Goal: Task Accomplishment & Management: Manage account settings

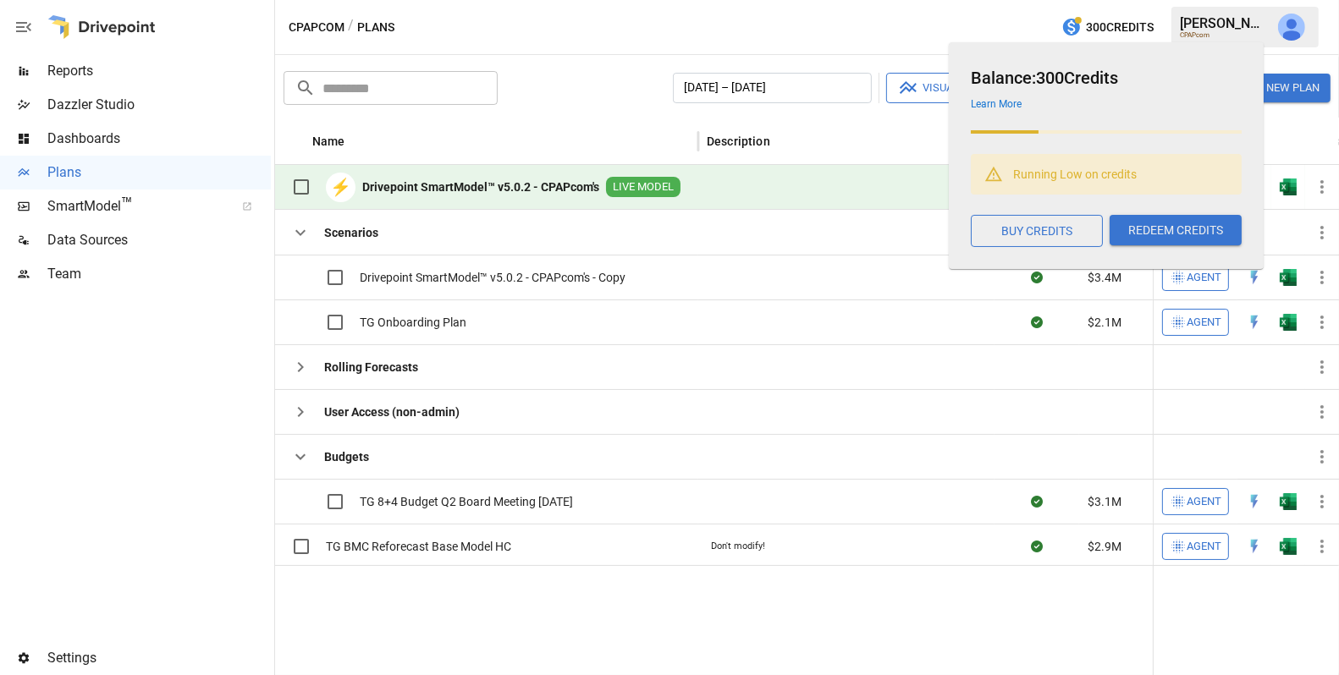
click at [1305, 36] on button "button" at bounding box center [1291, 26] width 47 height 47
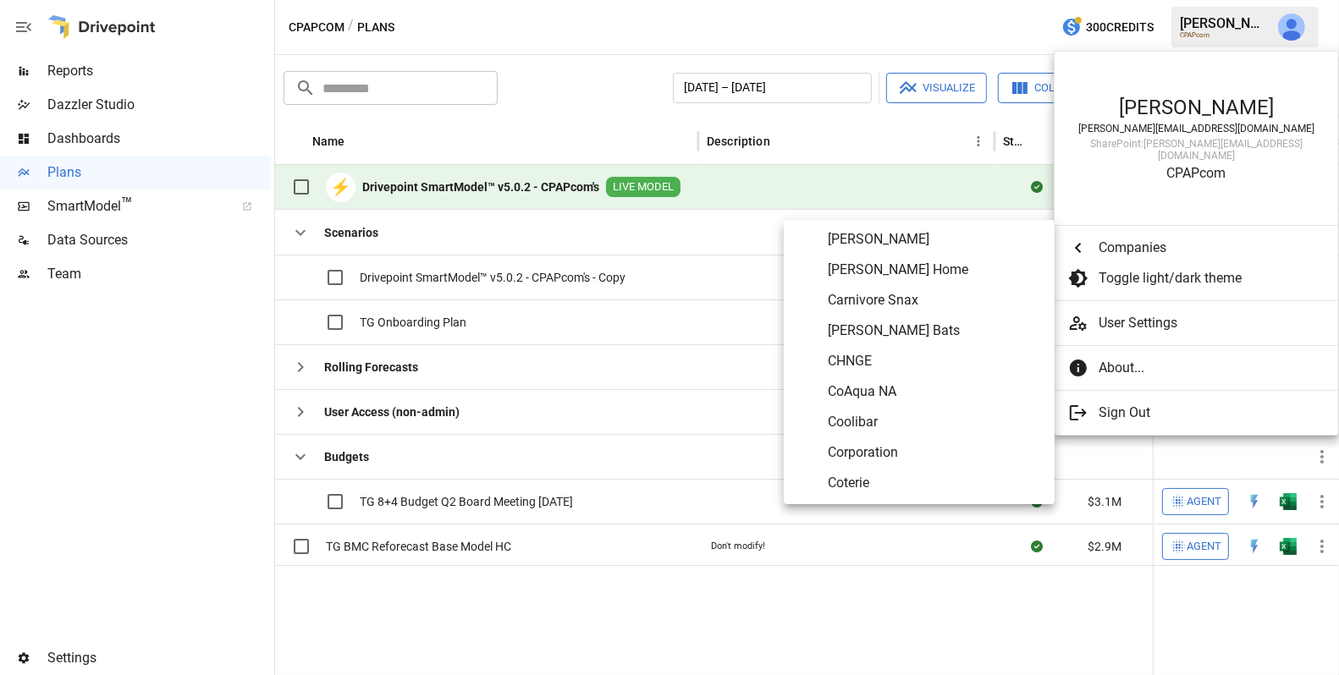
scroll to position [1572, 0]
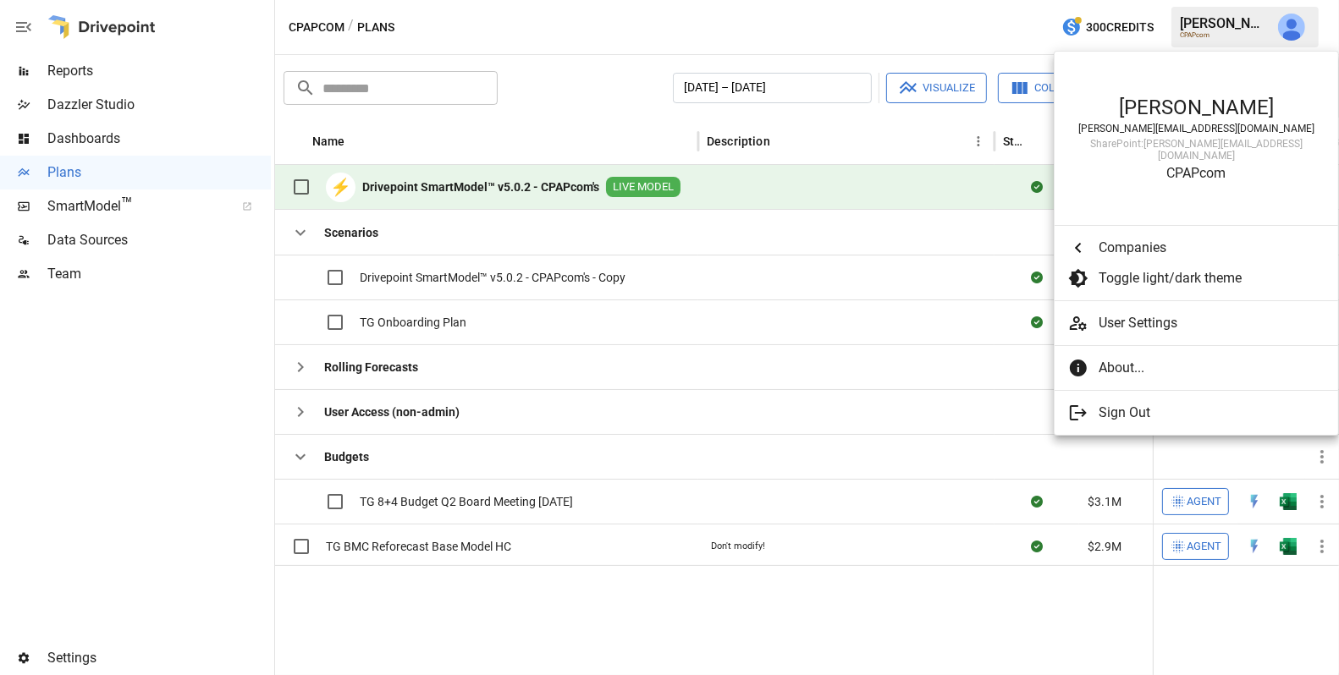
click at [162, 282] on div at bounding box center [669, 337] width 1339 height 675
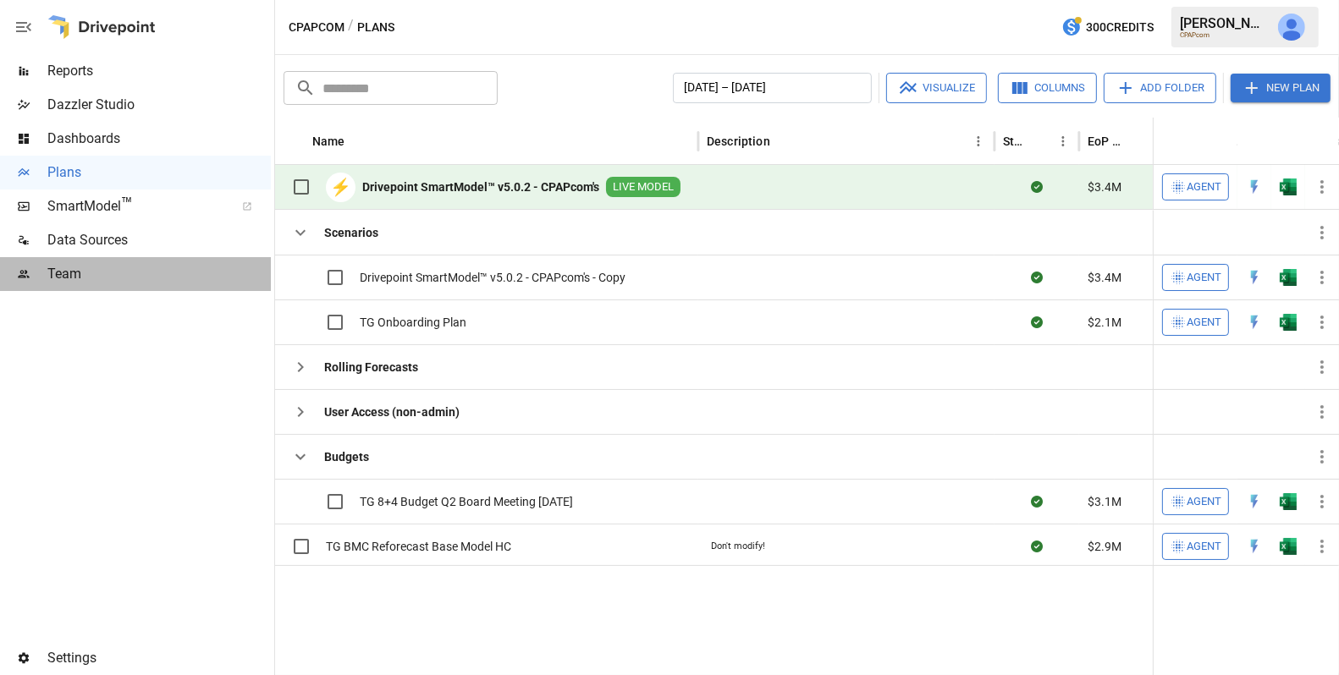
click at [85, 268] on span "Team" at bounding box center [158, 274] width 223 height 20
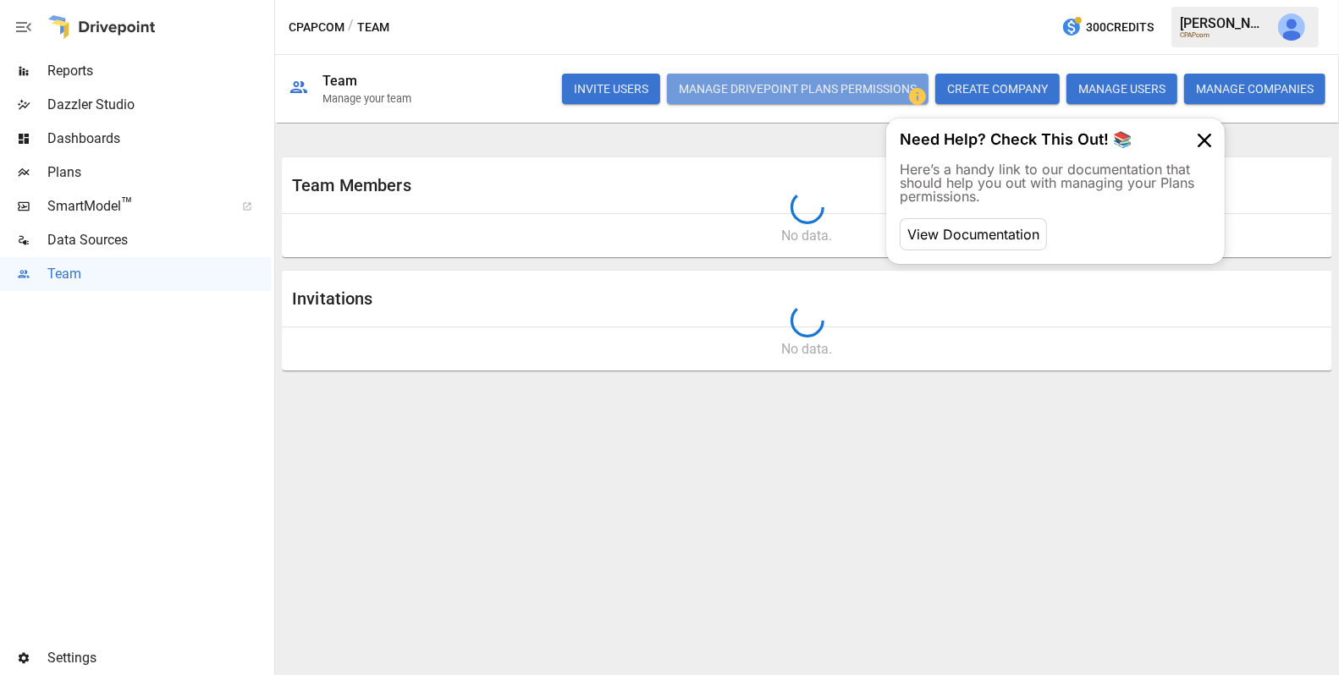
click at [830, 80] on button "Manage Drivepoint Plans Permissions" at bounding box center [798, 89] width 262 height 30
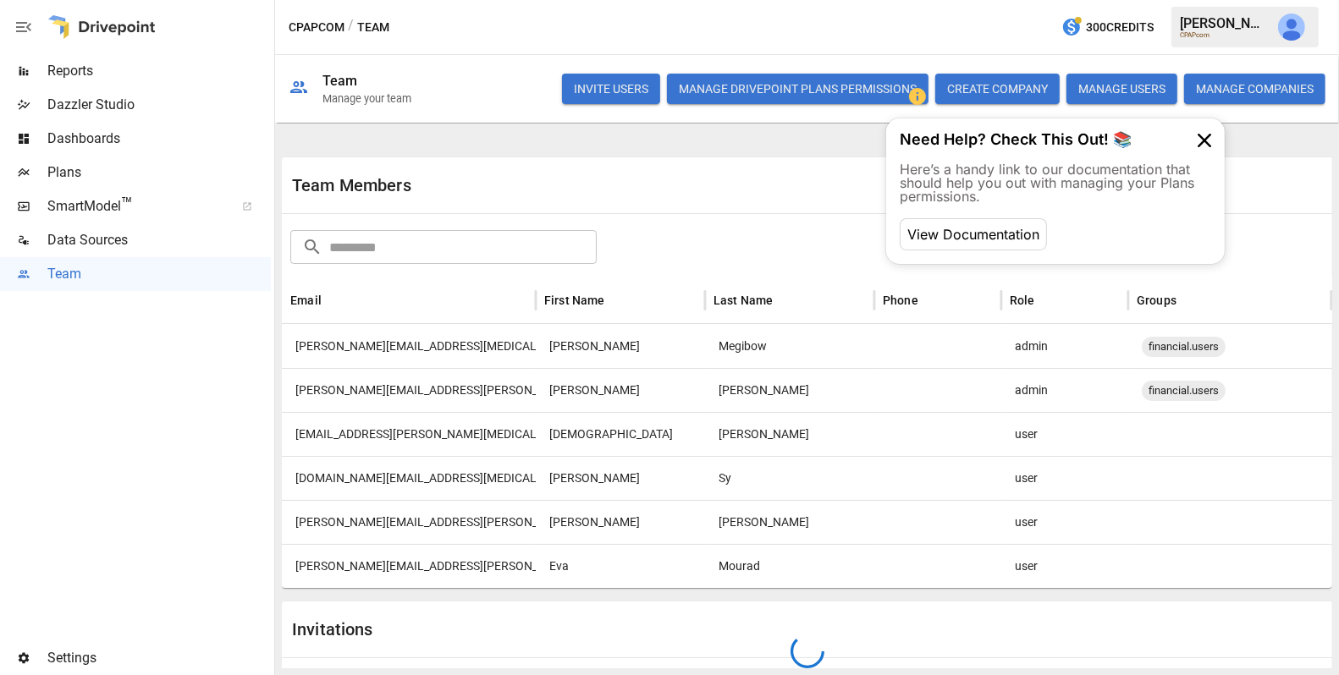
click at [830, 80] on button "Manage Drivepoint Plans Permissions" at bounding box center [798, 89] width 262 height 30
click at [108, 164] on span "Plans" at bounding box center [158, 172] width 223 height 20
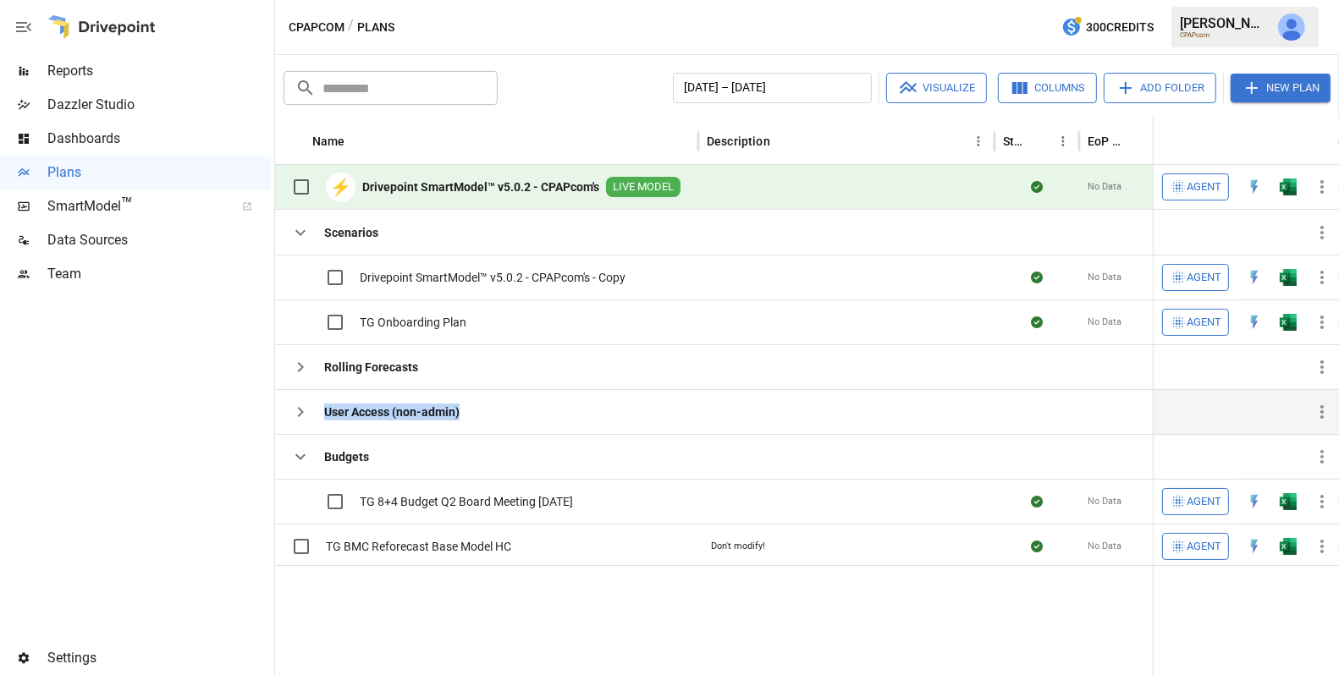
drag, startPoint x: 487, startPoint y: 410, endPoint x: 320, endPoint y: 410, distance: 166.7
click at [320, 410] on div "User Access (non-admin)" at bounding box center [486, 411] width 423 height 45
click at [115, 274] on span "Team" at bounding box center [158, 274] width 223 height 20
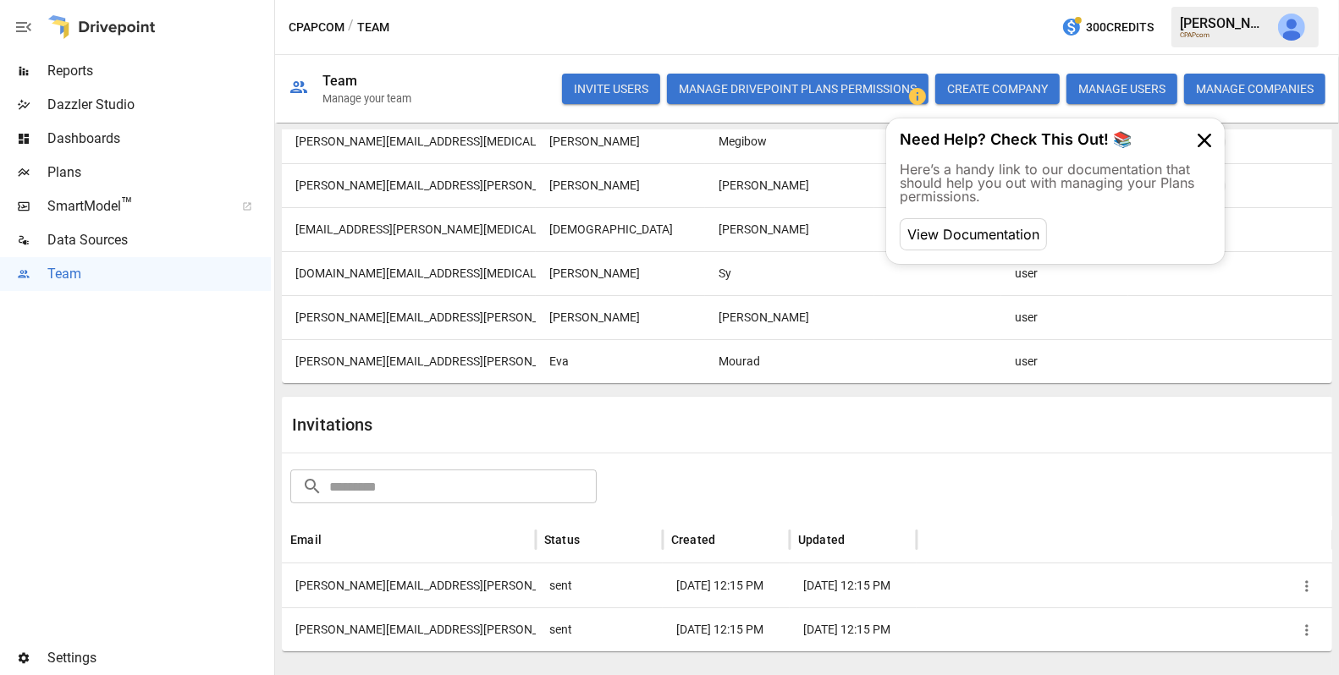
scroll to position [214, 0]
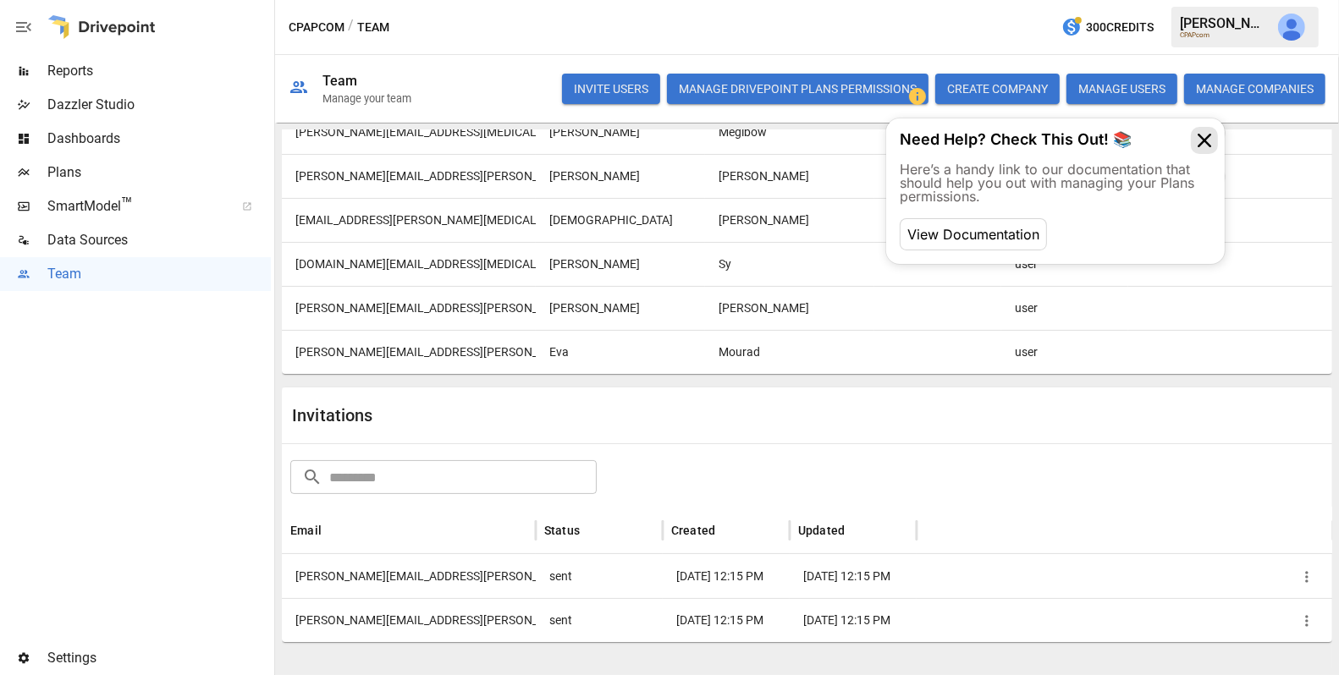
click at [1205, 138] on icon at bounding box center [1204, 140] width 27 height 27
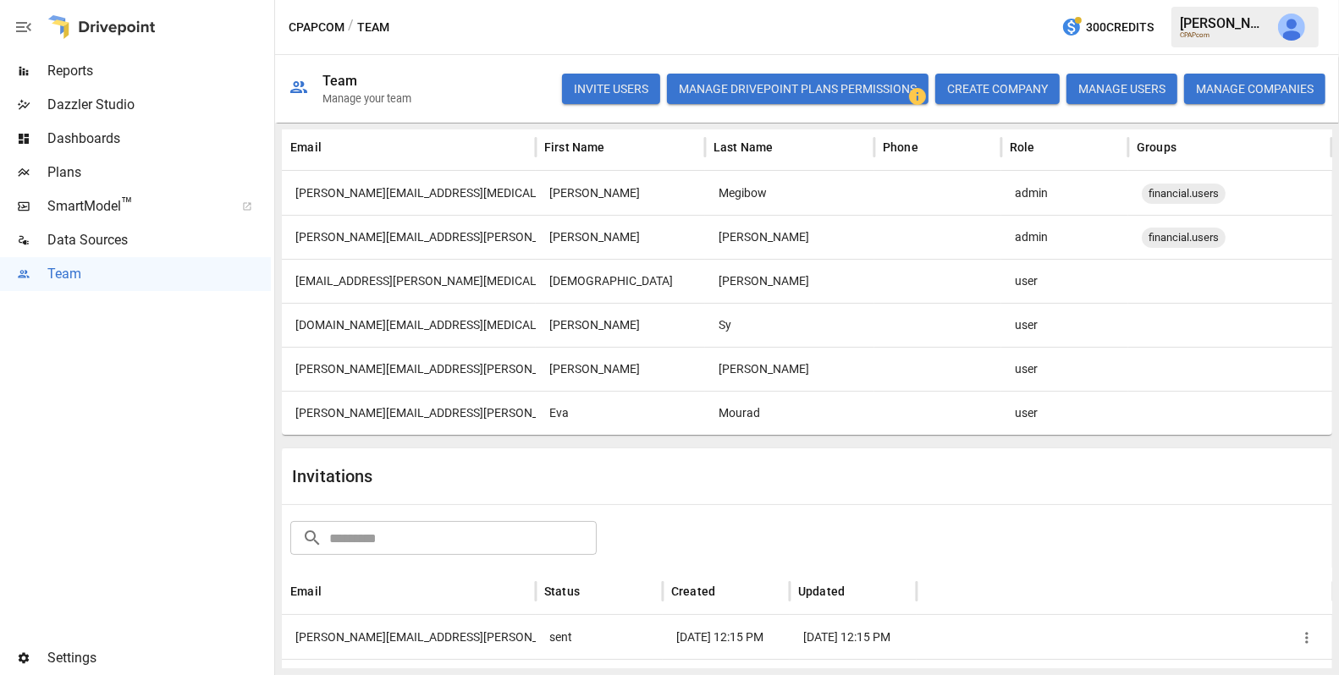
scroll to position [130, 0]
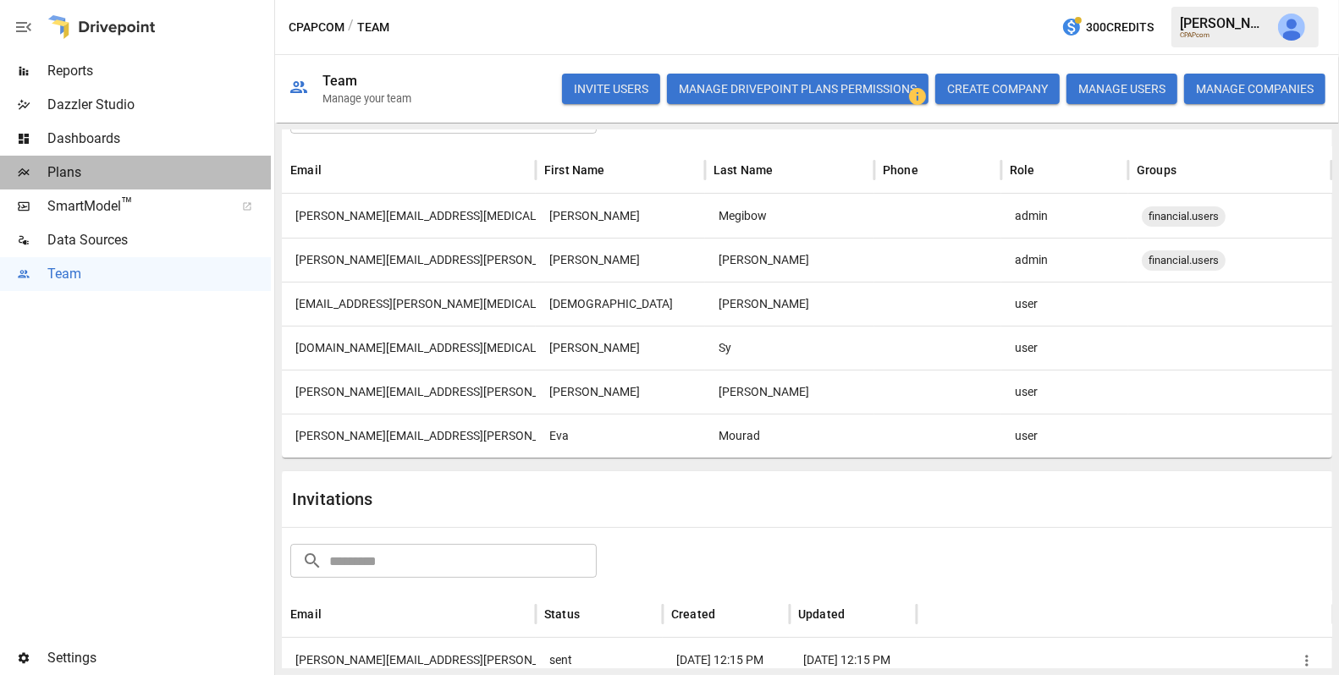
click at [129, 170] on span "Plans" at bounding box center [158, 172] width 223 height 20
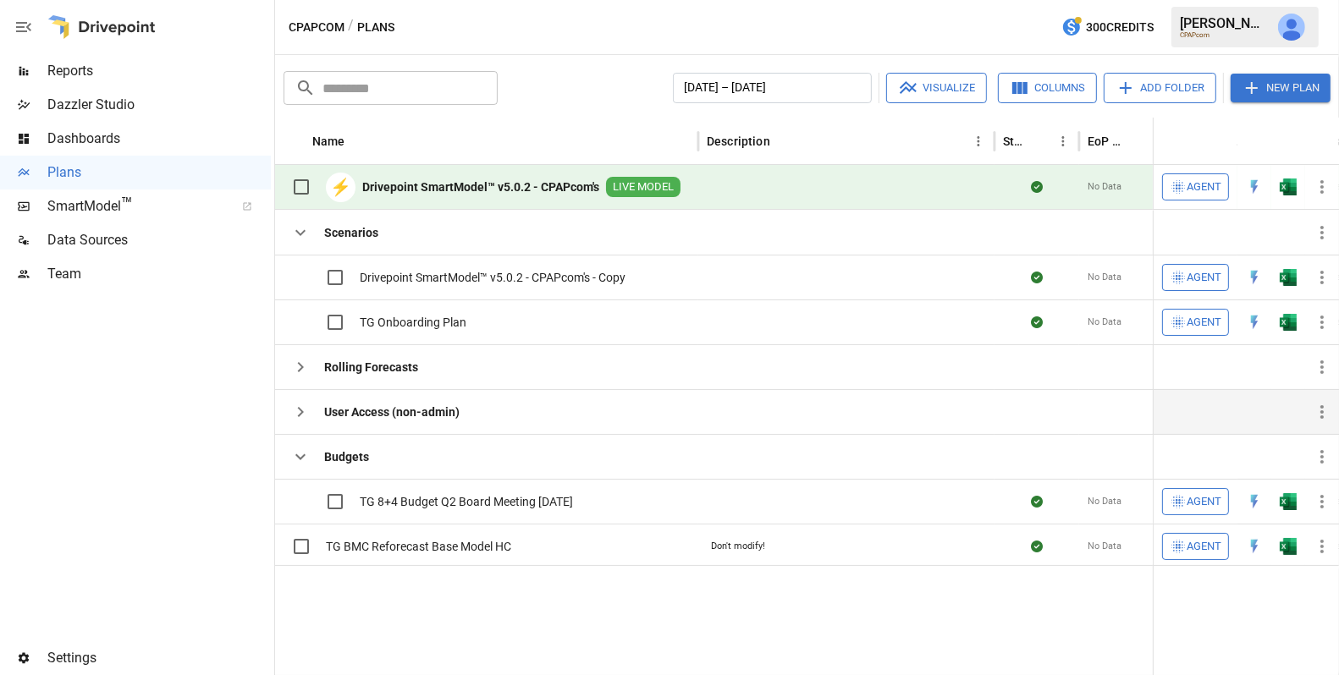
click at [306, 411] on icon "button" at bounding box center [300, 412] width 20 height 20
click at [91, 283] on span "Team" at bounding box center [158, 274] width 223 height 20
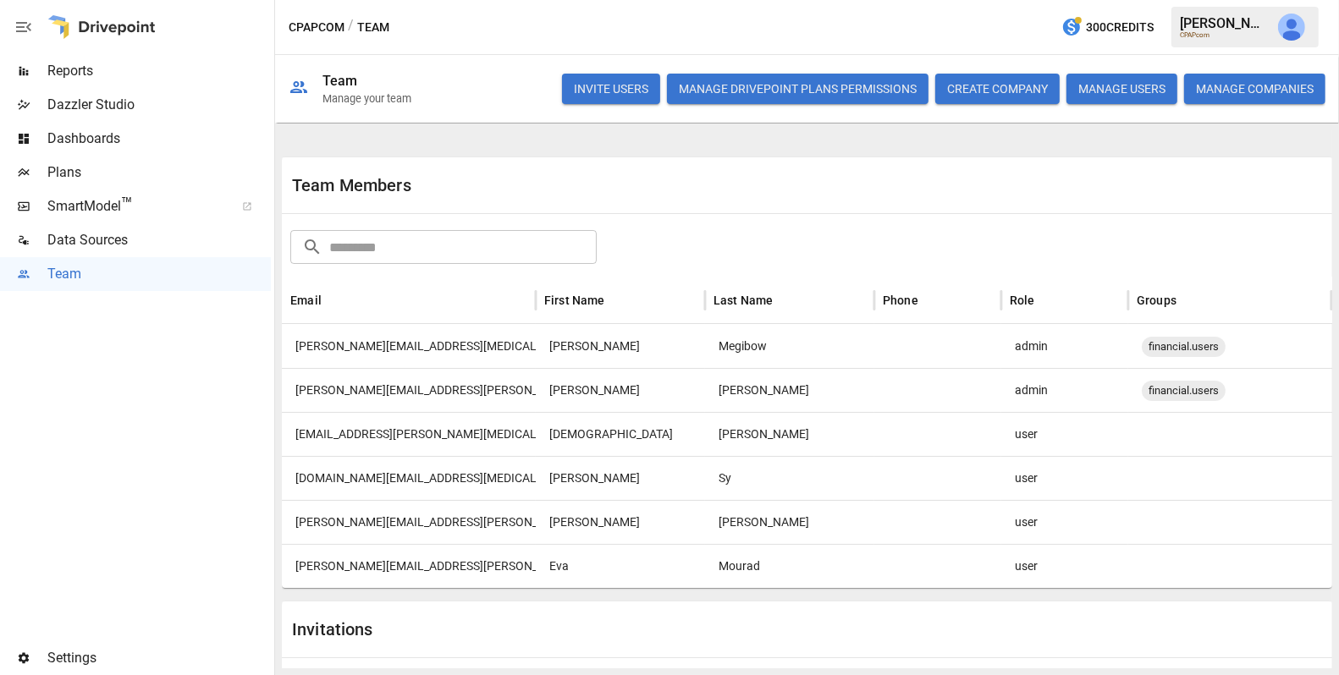
scroll to position [214, 0]
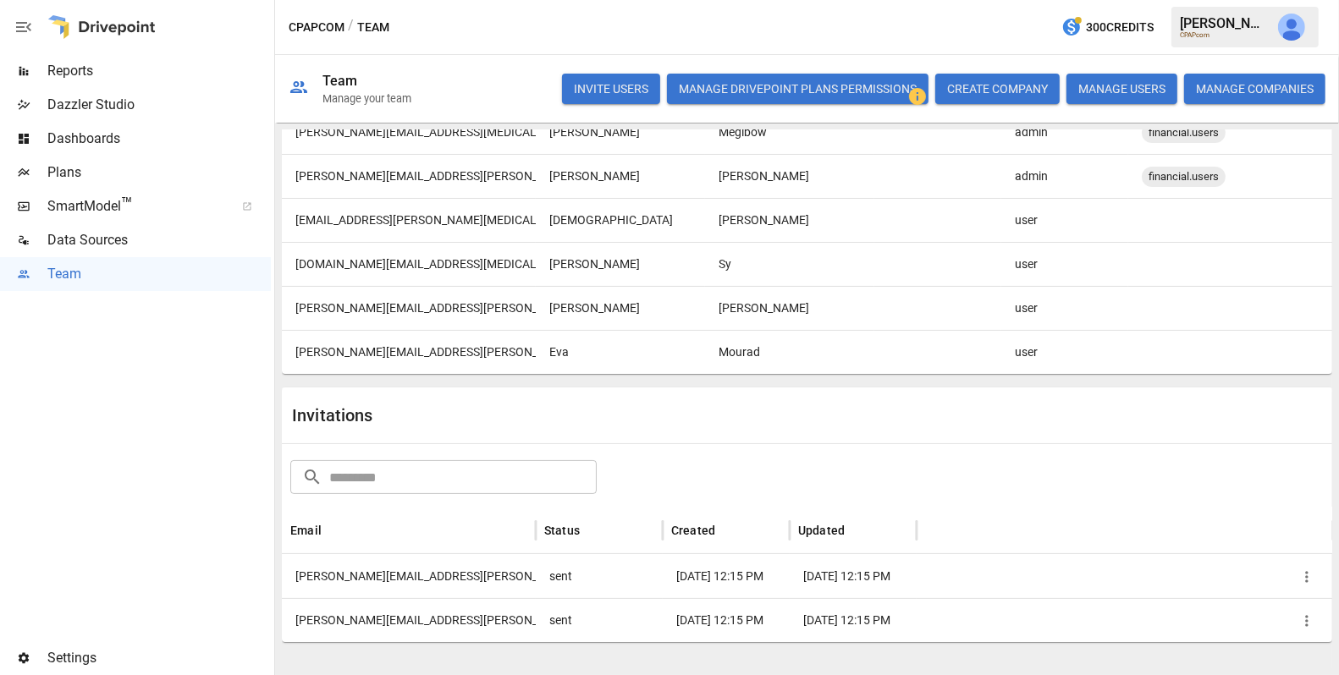
drag, startPoint x: 501, startPoint y: 576, endPoint x: 196, endPoint y: 495, distance: 315.3
click at [196, 495] on main "Reports Dazzler Studio Dashboards Plans SmartModel ™ Data Sources Team Settings…" at bounding box center [669, 337] width 1339 height 675
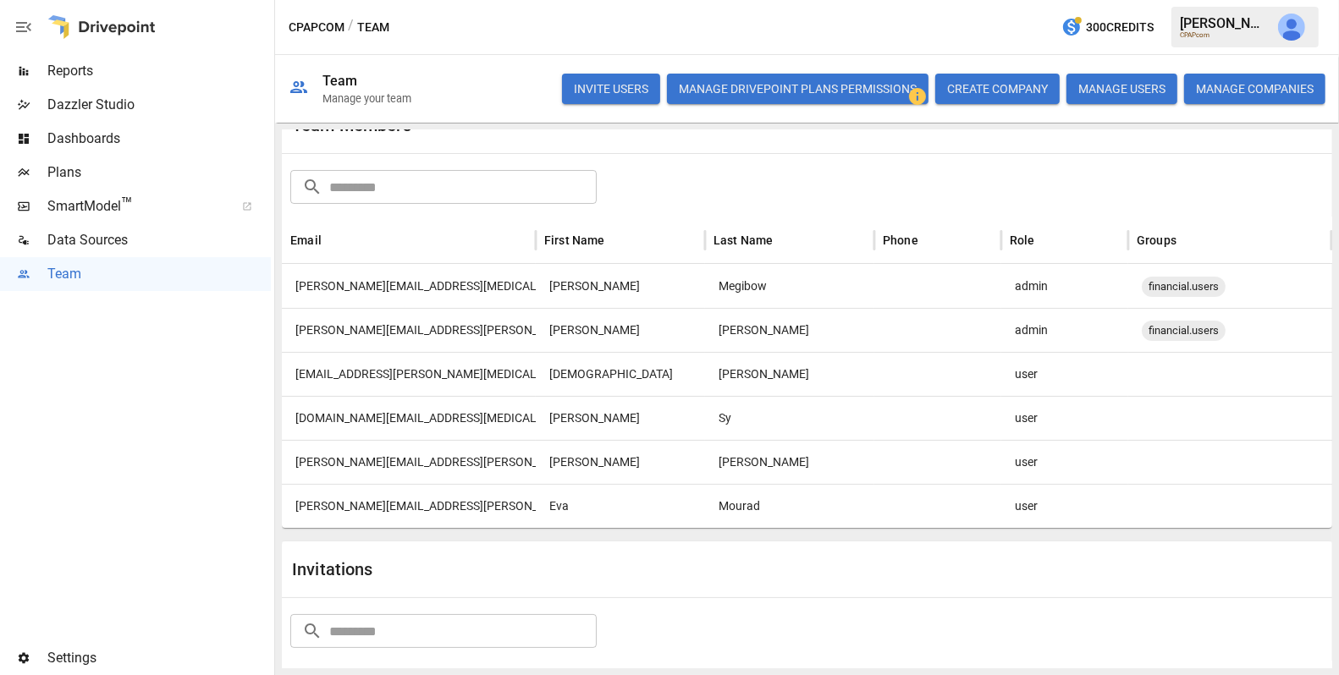
scroll to position [58, 0]
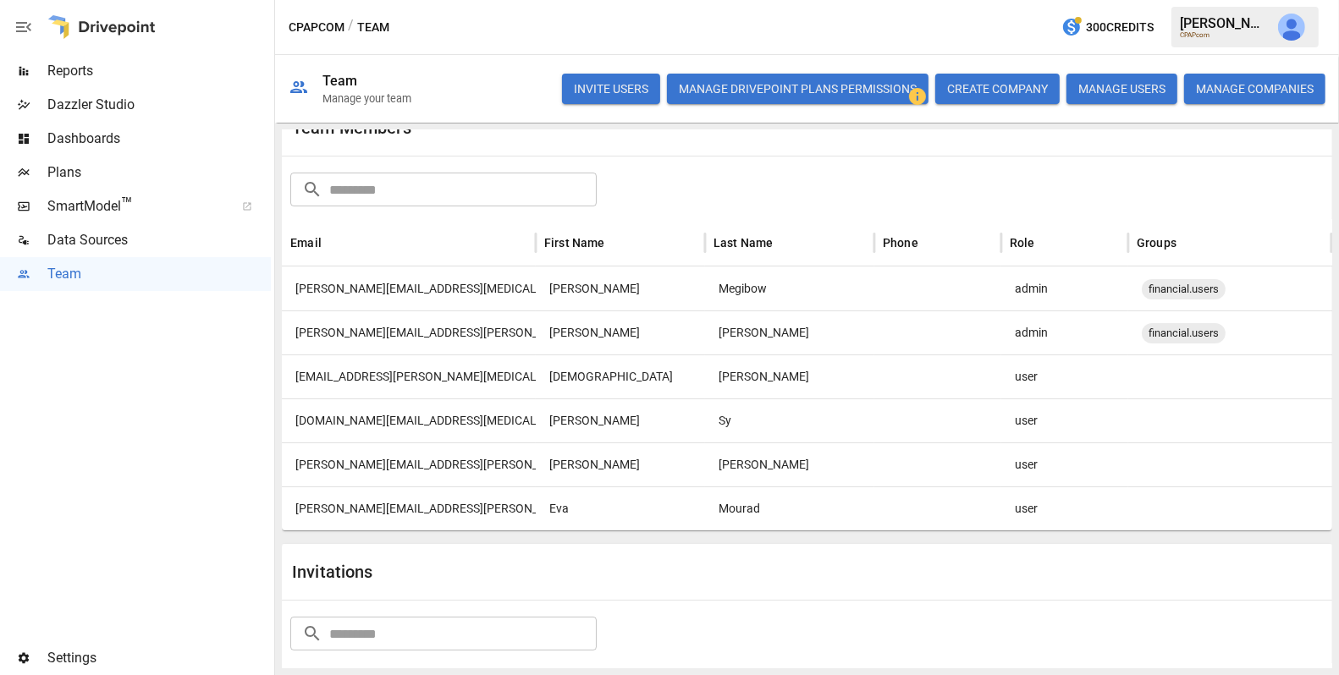
click at [417, 387] on div "[EMAIL_ADDRESS][PERSON_NAME][MEDICAL_DATA][DOMAIN_NAME]" at bounding box center [409, 377] width 254 height 44
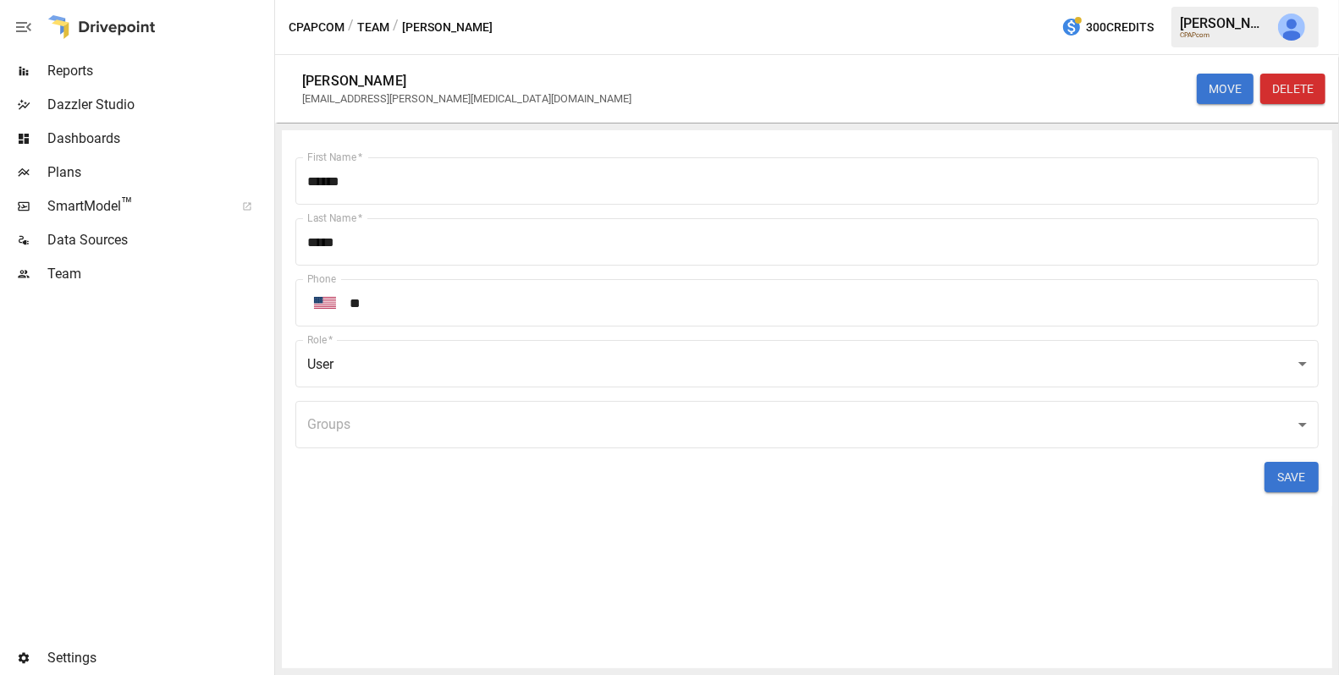
click at [393, 97] on div "[EMAIL_ADDRESS][PERSON_NAME][MEDICAL_DATA][DOMAIN_NAME]" at bounding box center [466, 98] width 329 height 13
copy div "[EMAIL_ADDRESS][PERSON_NAME][MEDICAL_DATA][DOMAIN_NAME] MOVE DELETE First Name …"
click at [378, 24] on button "Team" at bounding box center [373, 27] width 32 height 21
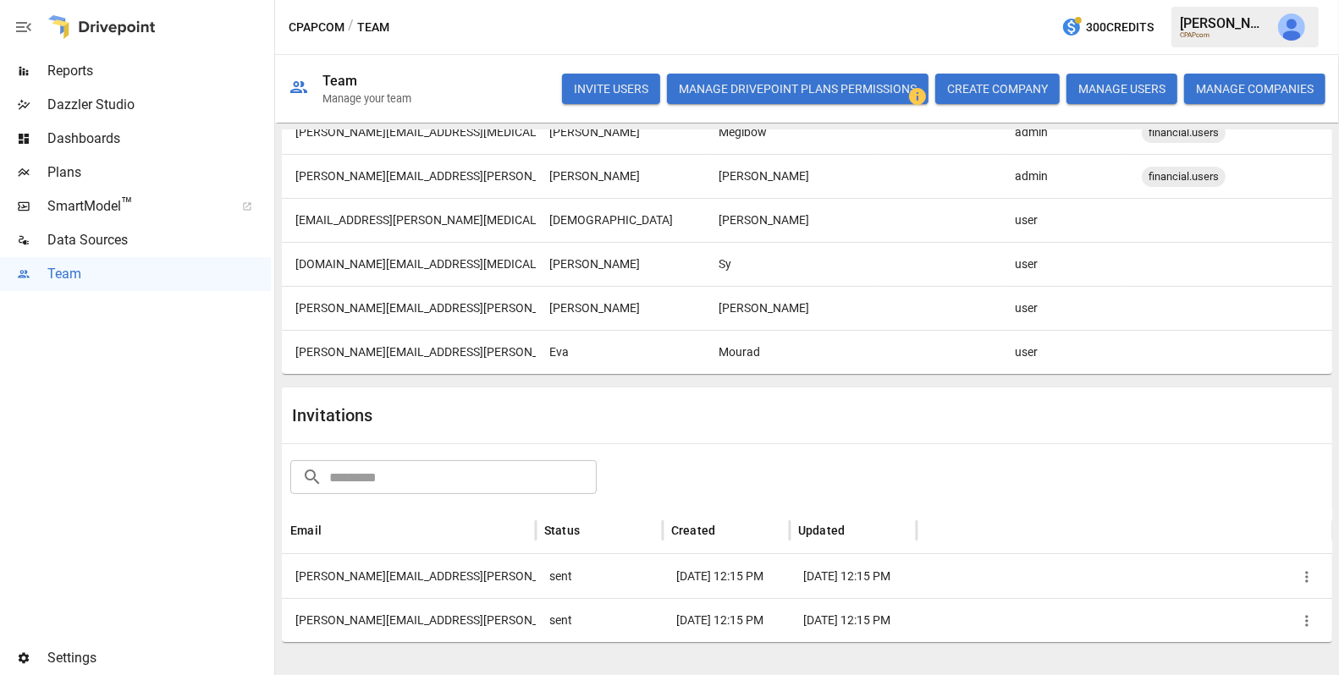
scroll to position [200, 0]
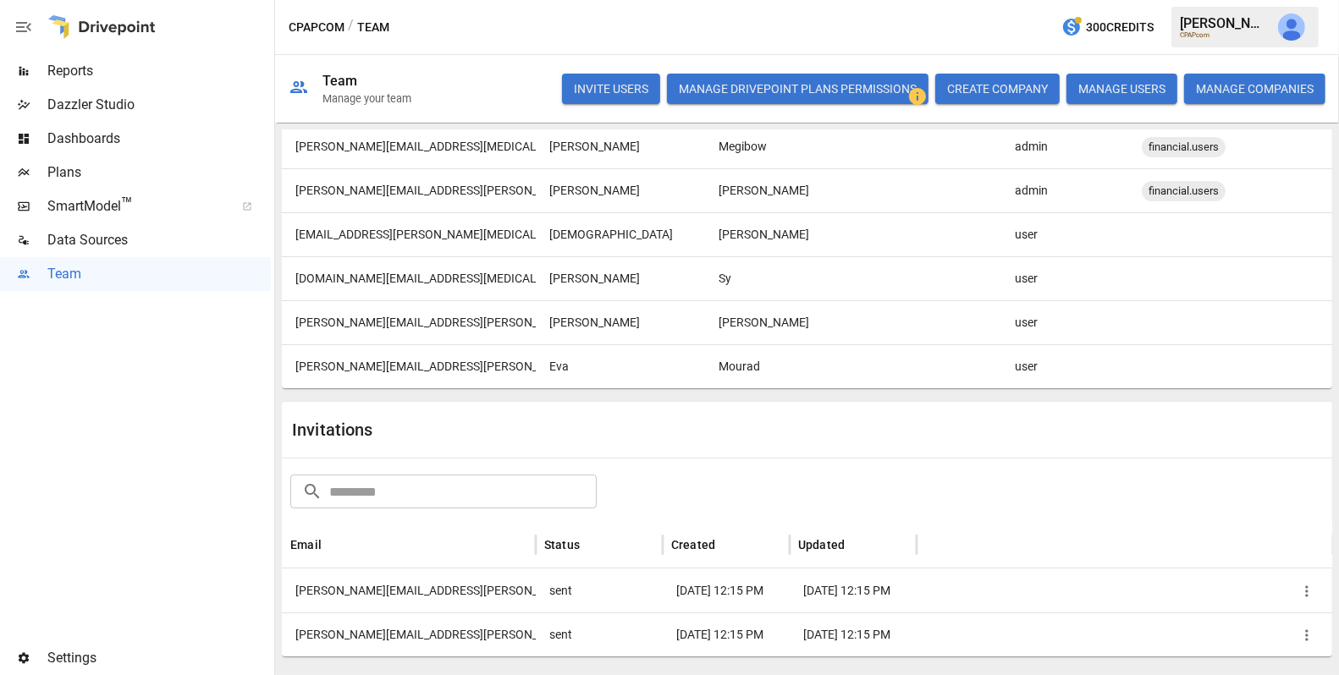
click at [391, 290] on div "[DOMAIN_NAME][EMAIL_ADDRESS][MEDICAL_DATA][DOMAIN_NAME]" at bounding box center [409, 278] width 254 height 44
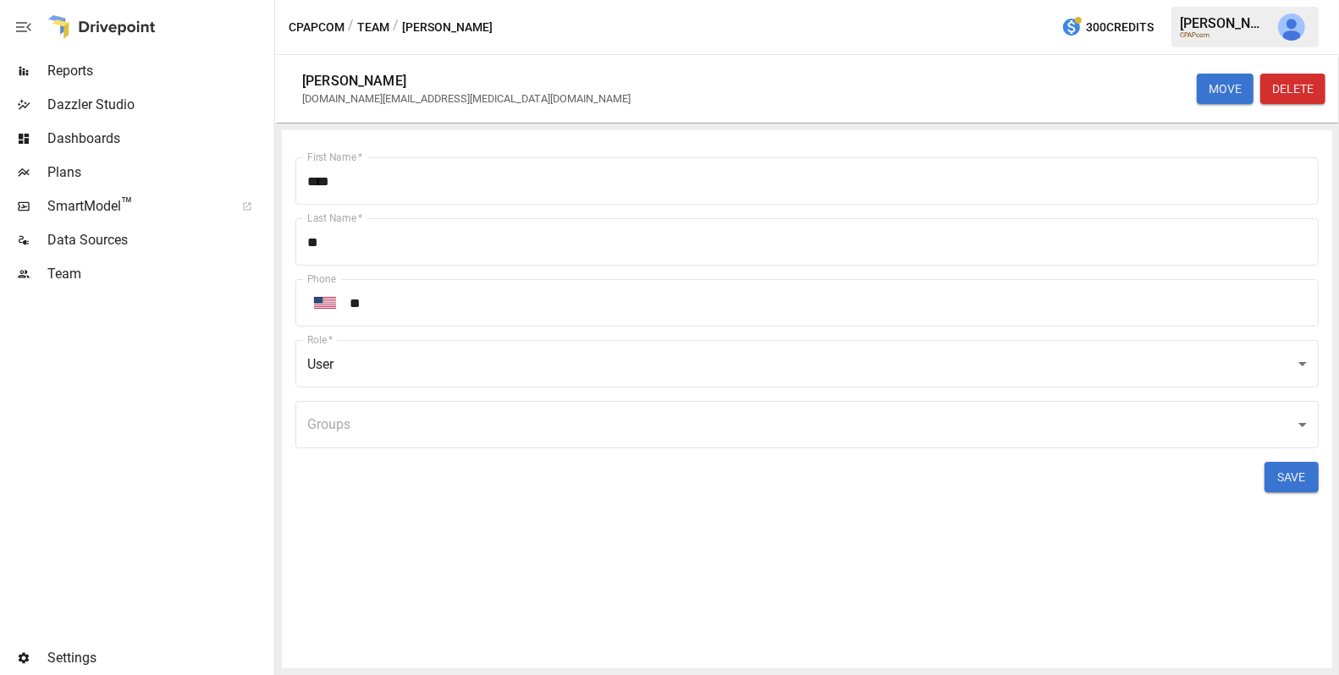
click at [374, 92] on div "[DOMAIN_NAME][EMAIL_ADDRESS][MEDICAL_DATA][DOMAIN_NAME]" at bounding box center [466, 98] width 328 height 13
copy div "[DOMAIN_NAME][EMAIL_ADDRESS][MEDICAL_DATA][DOMAIN_NAME] MOVE DELETE First Name …"
click at [378, 28] on button "Team" at bounding box center [373, 27] width 32 height 21
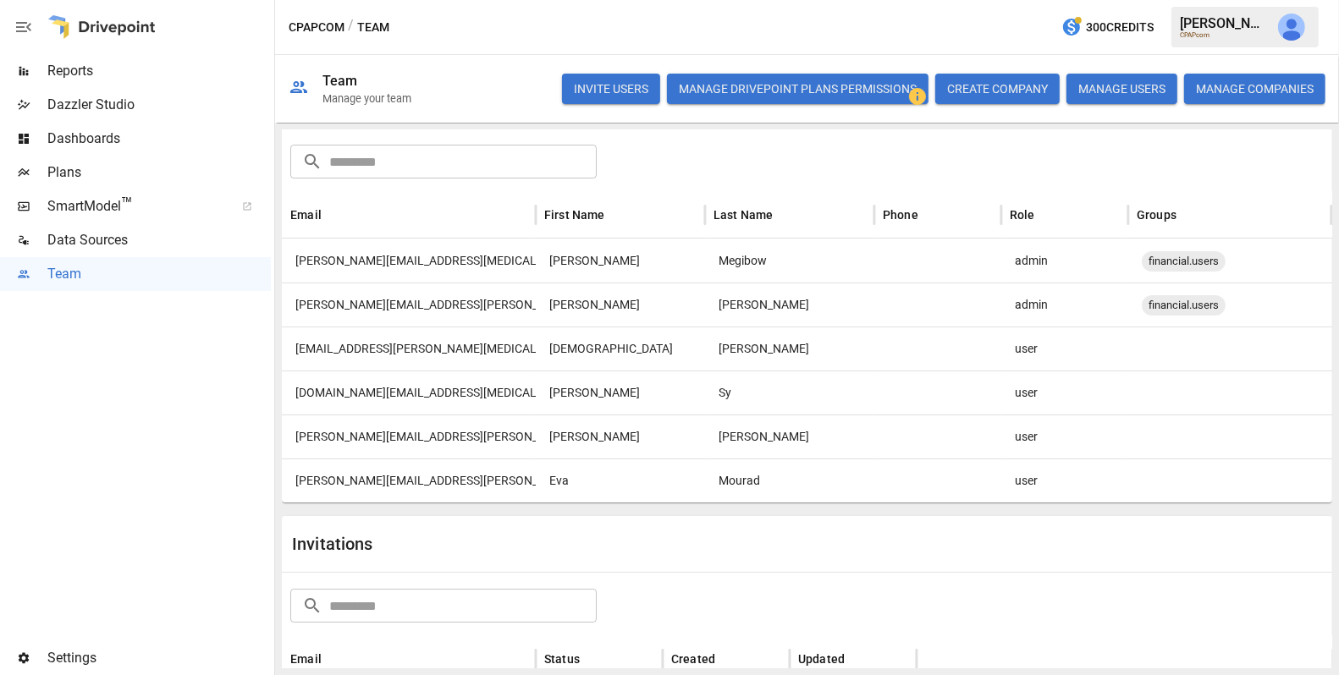
scroll to position [88, 0]
click at [424, 438] on div "[PERSON_NAME][EMAIL_ADDRESS][PERSON_NAME][DOMAIN_NAME]" at bounding box center [409, 434] width 254 height 44
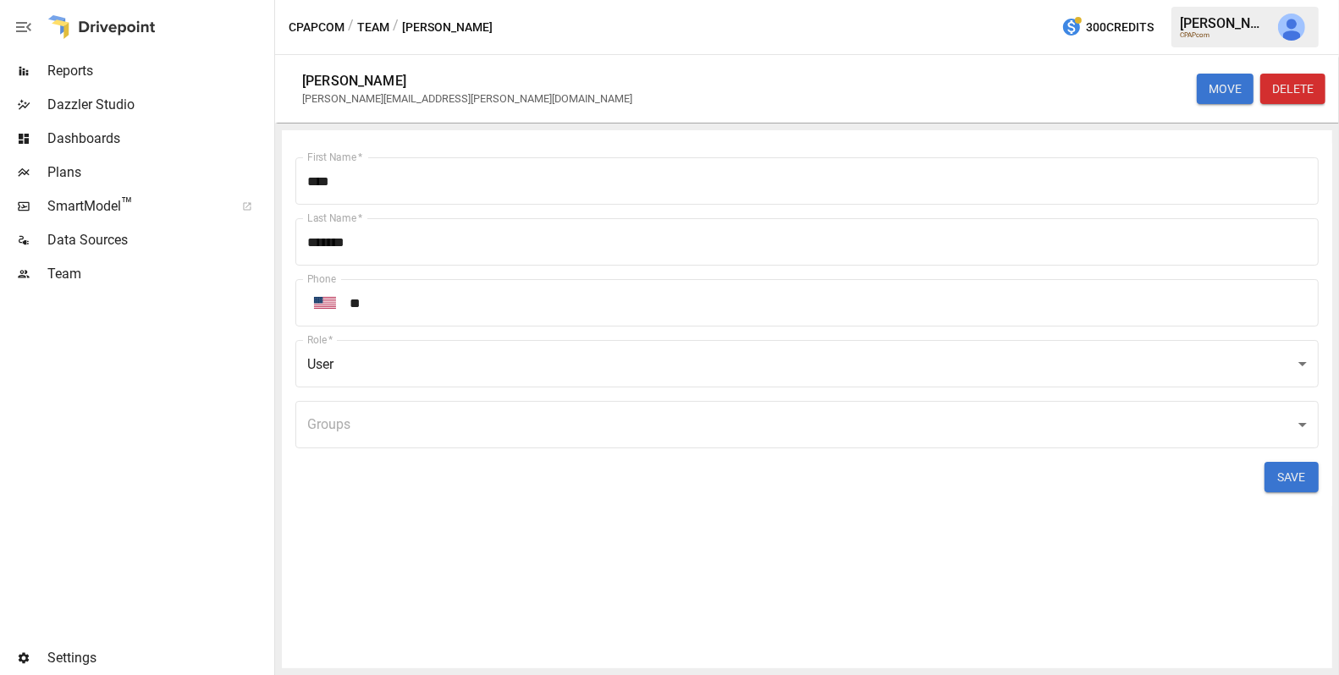
click at [413, 99] on div "[PERSON_NAME][EMAIL_ADDRESS][PERSON_NAME][DOMAIN_NAME]" at bounding box center [467, 98] width 330 height 13
copy div "[PERSON_NAME][EMAIL_ADDRESS][PERSON_NAME][DOMAIN_NAME] MOVE DELETE First Name  …"
click at [370, 28] on button "Team" at bounding box center [373, 27] width 32 height 21
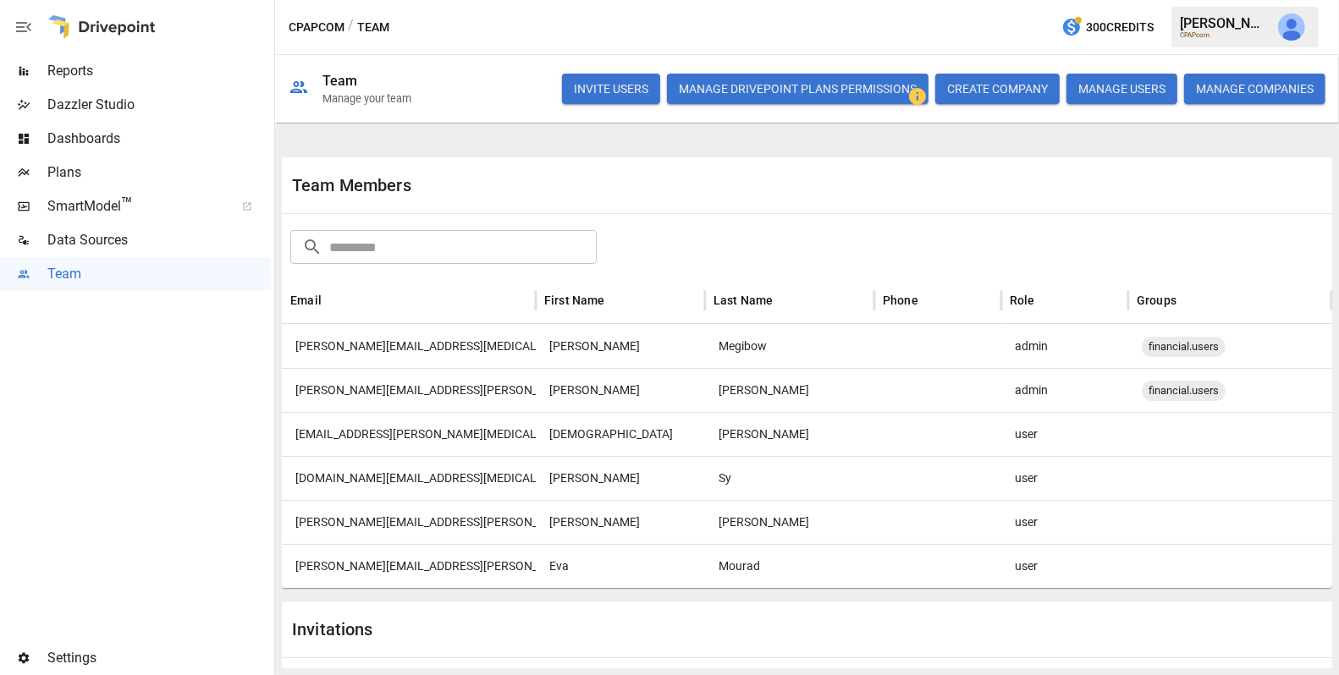
click at [403, 571] on div "[PERSON_NAME][EMAIL_ADDRESS][PERSON_NAME][MEDICAL_DATA][DOMAIN_NAME]" at bounding box center [409, 566] width 254 height 44
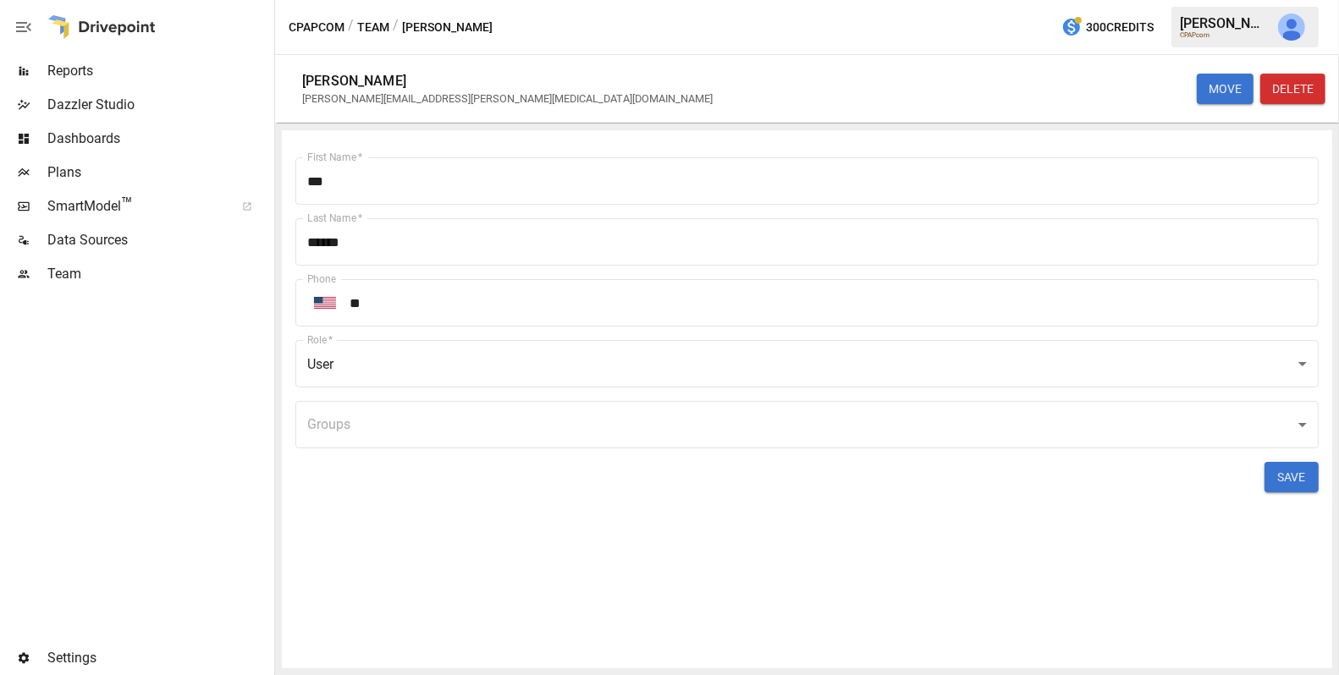
click at [368, 102] on div "[PERSON_NAME][EMAIL_ADDRESS][PERSON_NAME][MEDICAL_DATA][DOMAIN_NAME]" at bounding box center [507, 98] width 410 height 13
copy div "[PERSON_NAME][EMAIL_ADDRESS][PERSON_NAME][MEDICAL_DATA][DOMAIN_NAME] MOVE DELET…"
click at [383, 24] on button "Team" at bounding box center [373, 27] width 32 height 21
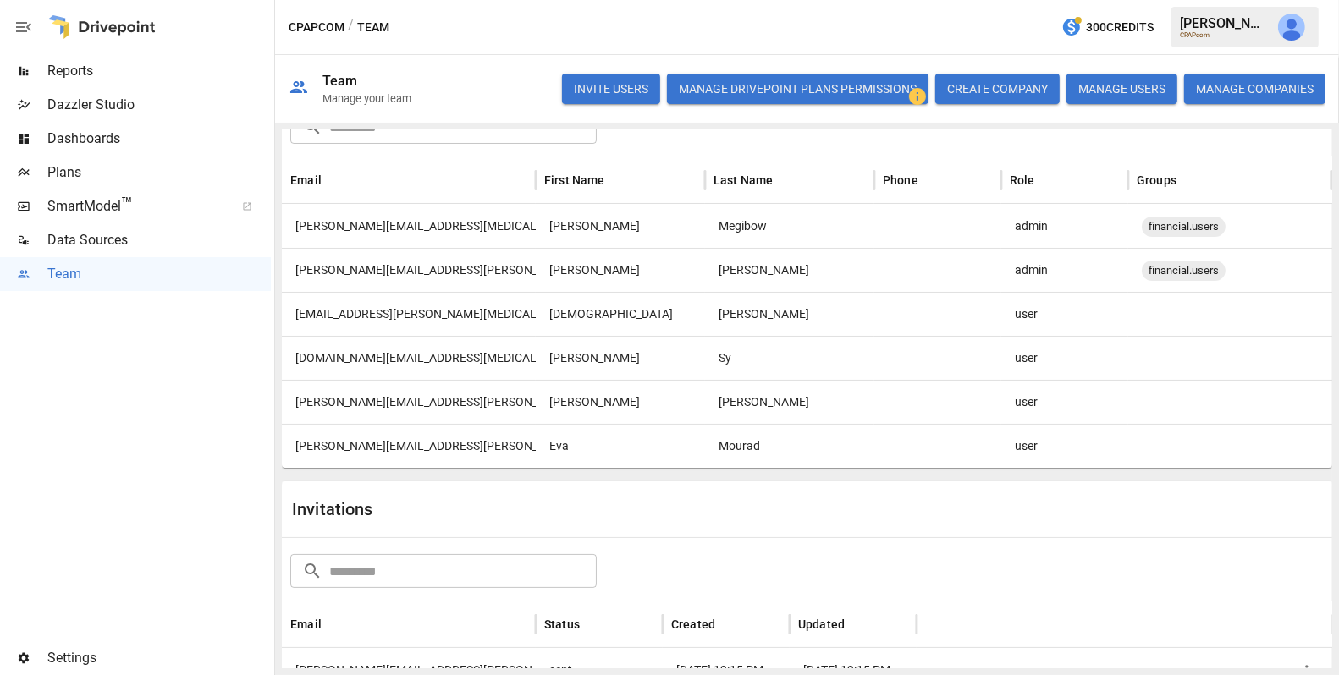
scroll to position [214, 0]
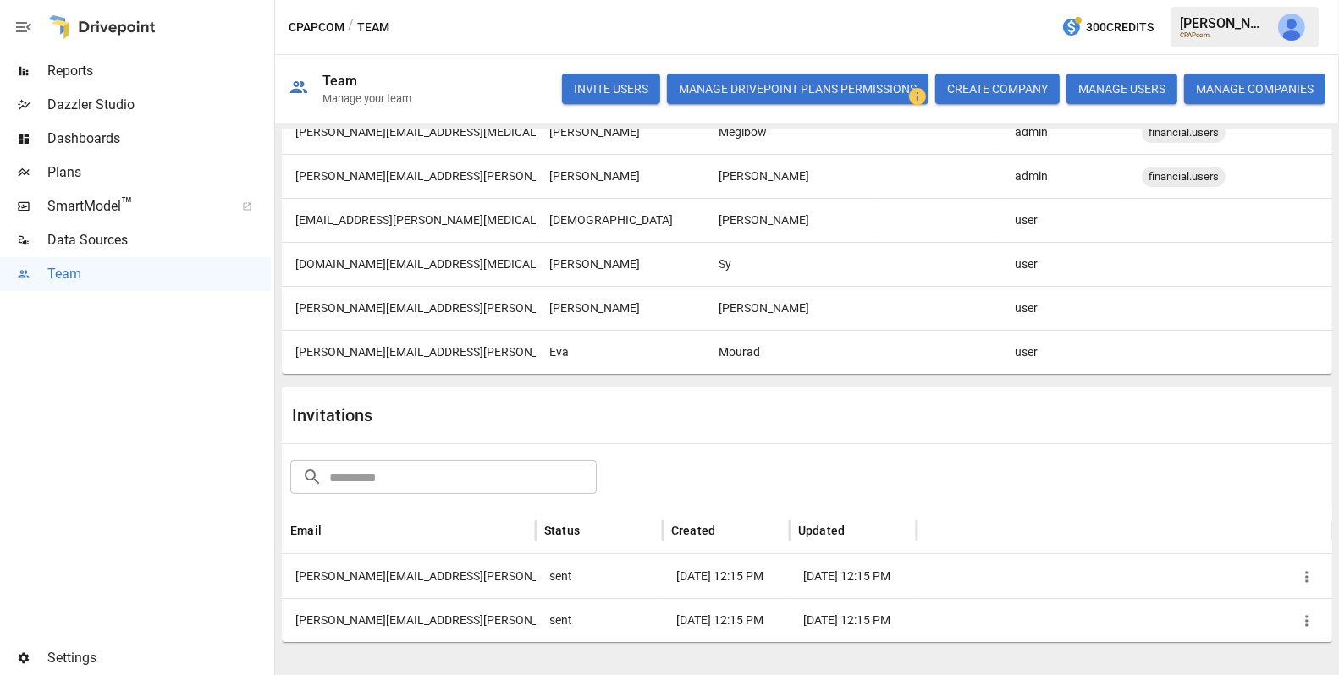
drag, startPoint x: 498, startPoint y: 585, endPoint x: 288, endPoint y: 569, distance: 210.5
click at [288, 569] on div "[PERSON_NAME][EMAIL_ADDRESS][PERSON_NAME][DOMAIN_NAME]" at bounding box center [409, 576] width 254 height 44
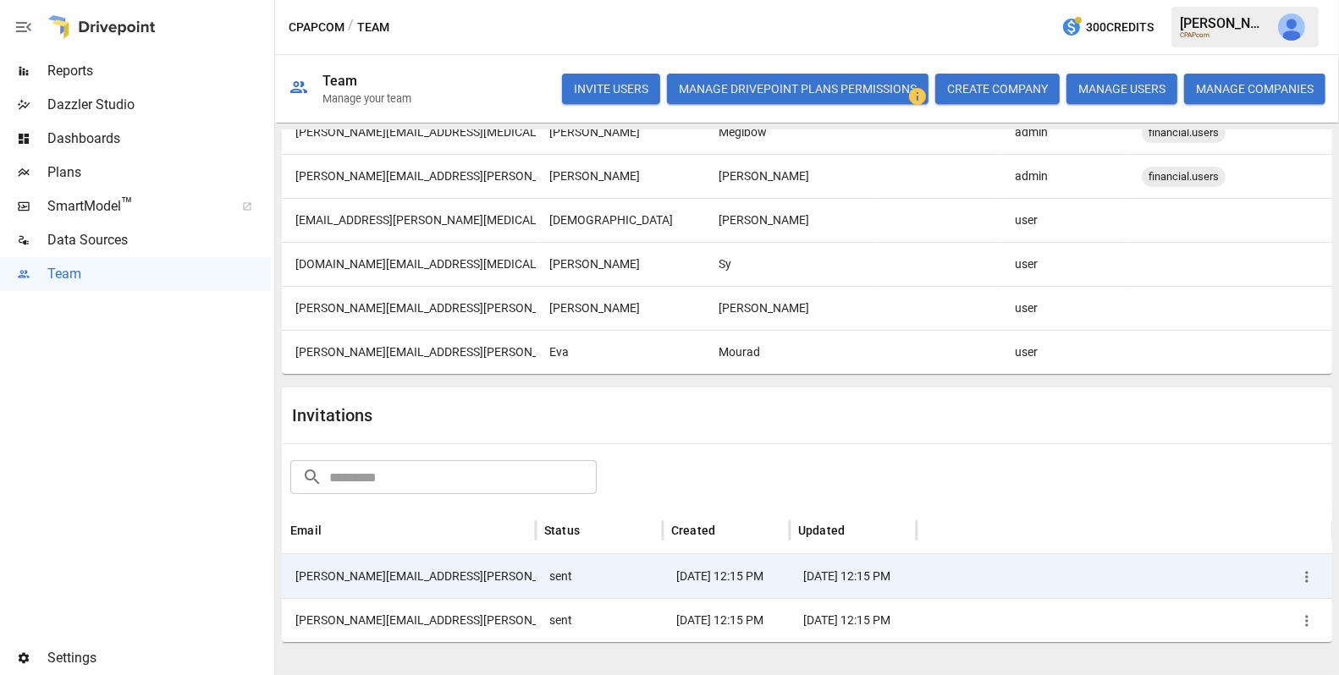
click at [289, 569] on div "[PERSON_NAME][EMAIL_ADDRESS][PERSON_NAME][DOMAIN_NAME]" at bounding box center [409, 576] width 254 height 44
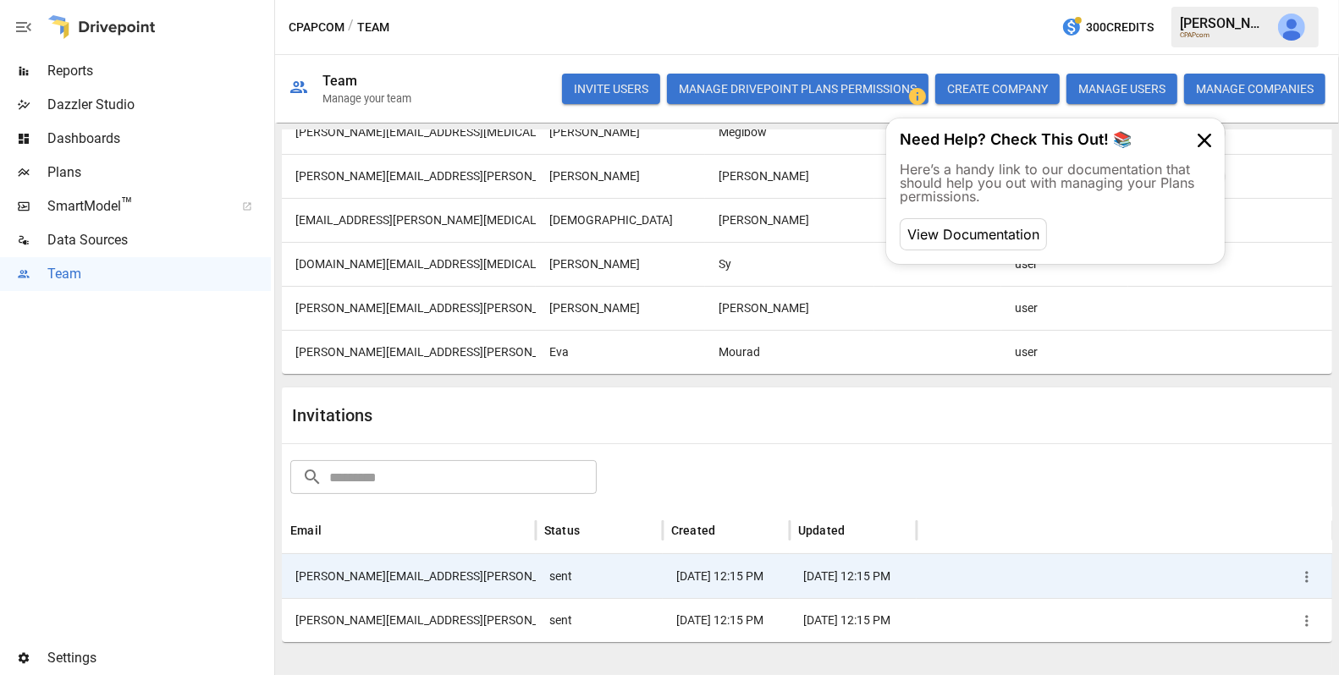
click at [1308, 574] on icon "button" at bounding box center [1306, 577] width 17 height 17
click at [1281, 584] on li "Re-send Invitation" at bounding box center [1253, 583] width 131 height 28
click at [1305, 619] on icon "button" at bounding box center [1306, 620] width 3 height 11
click at [1267, 592] on li "Re-send Invitation" at bounding box center [1253, 590] width 131 height 28
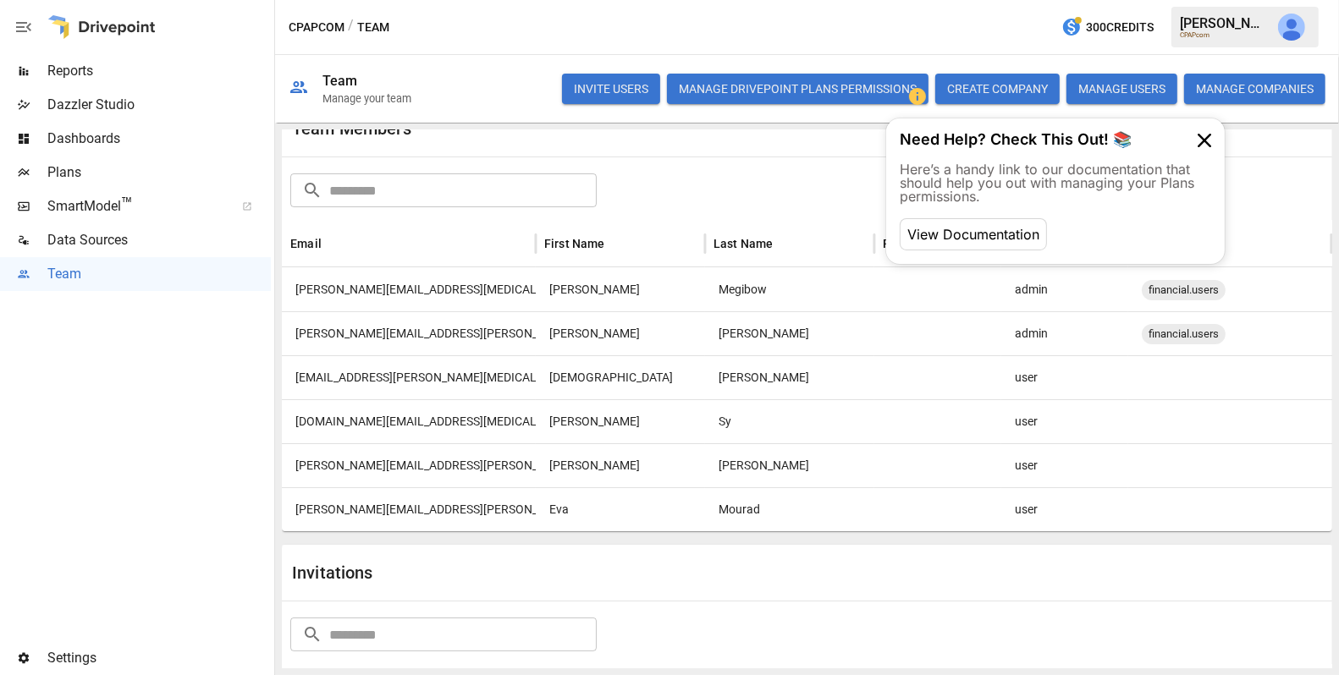
scroll to position [0, 0]
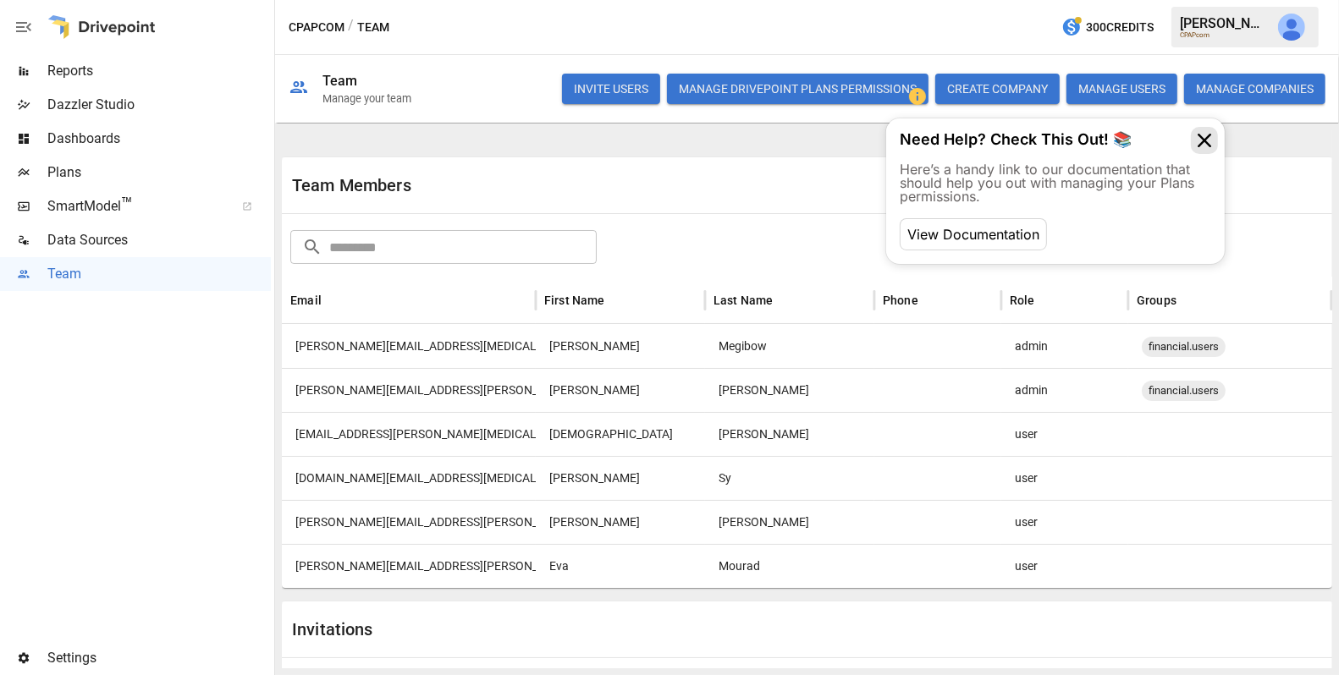
click at [1212, 134] on icon at bounding box center [1204, 140] width 27 height 27
click at [88, 276] on span "Team" at bounding box center [158, 274] width 223 height 20
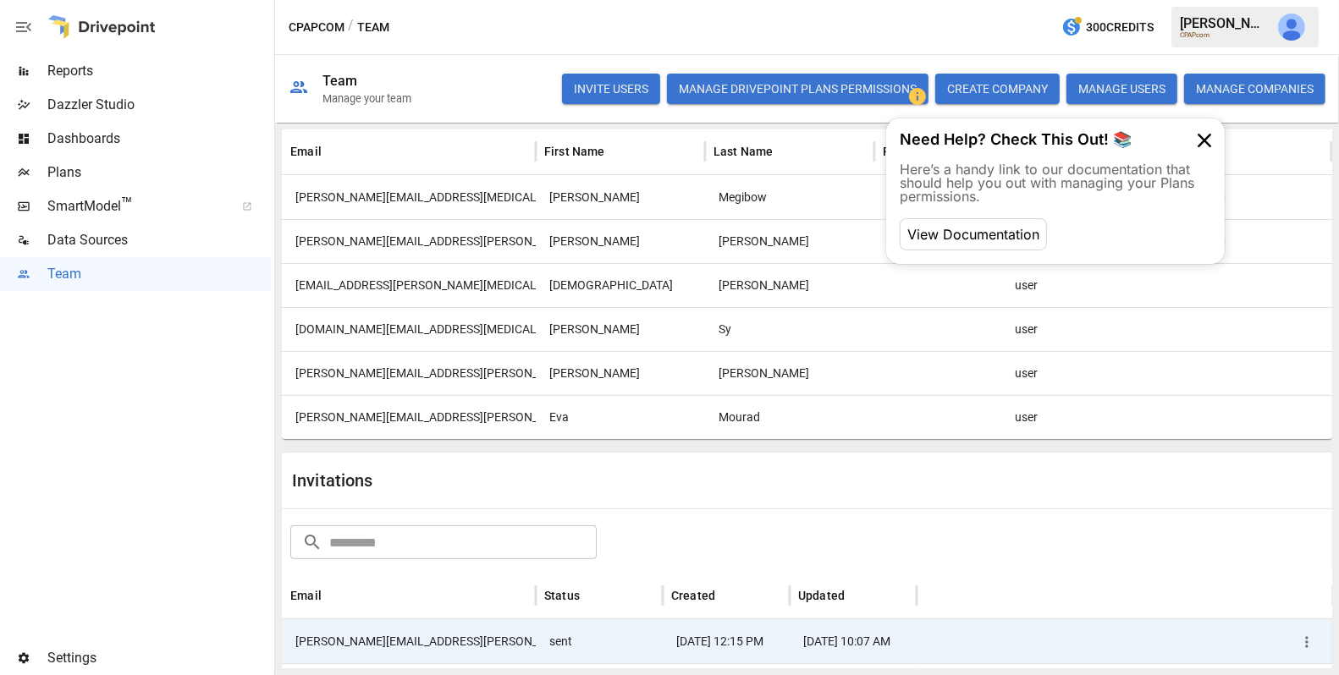
scroll to position [175, 0]
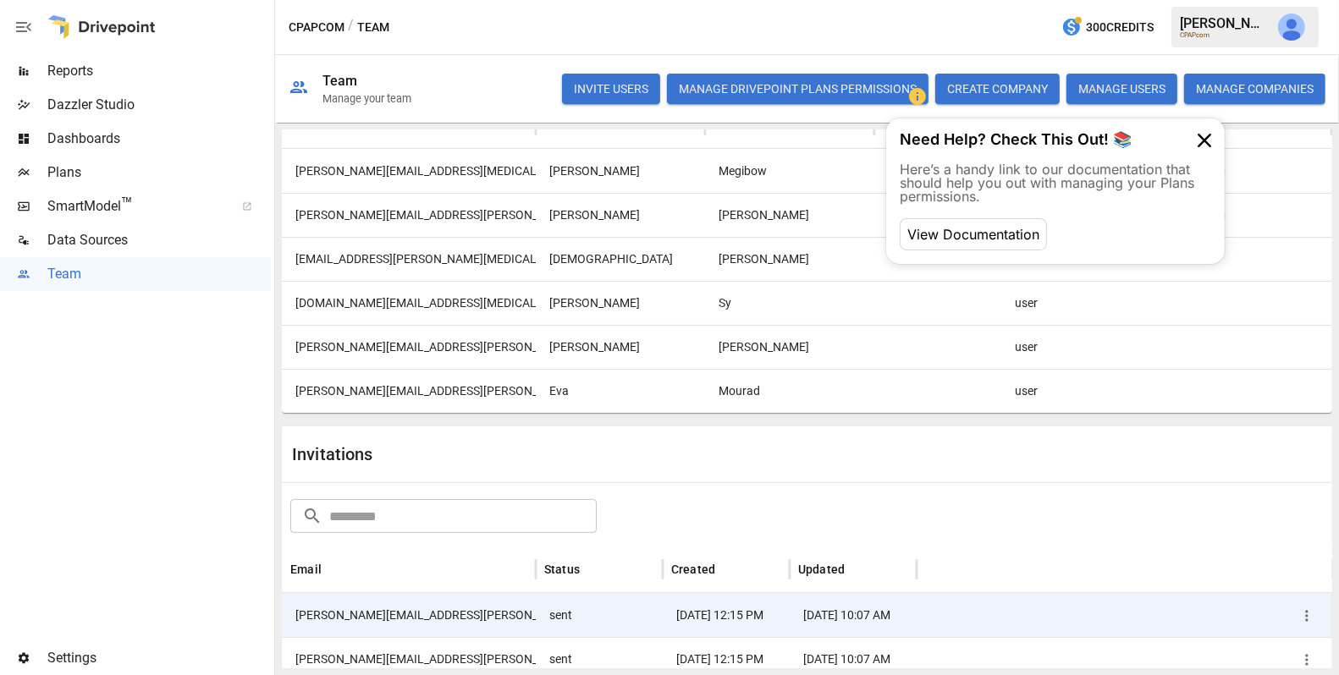
click at [153, 163] on span "Plans" at bounding box center [158, 172] width 223 height 20
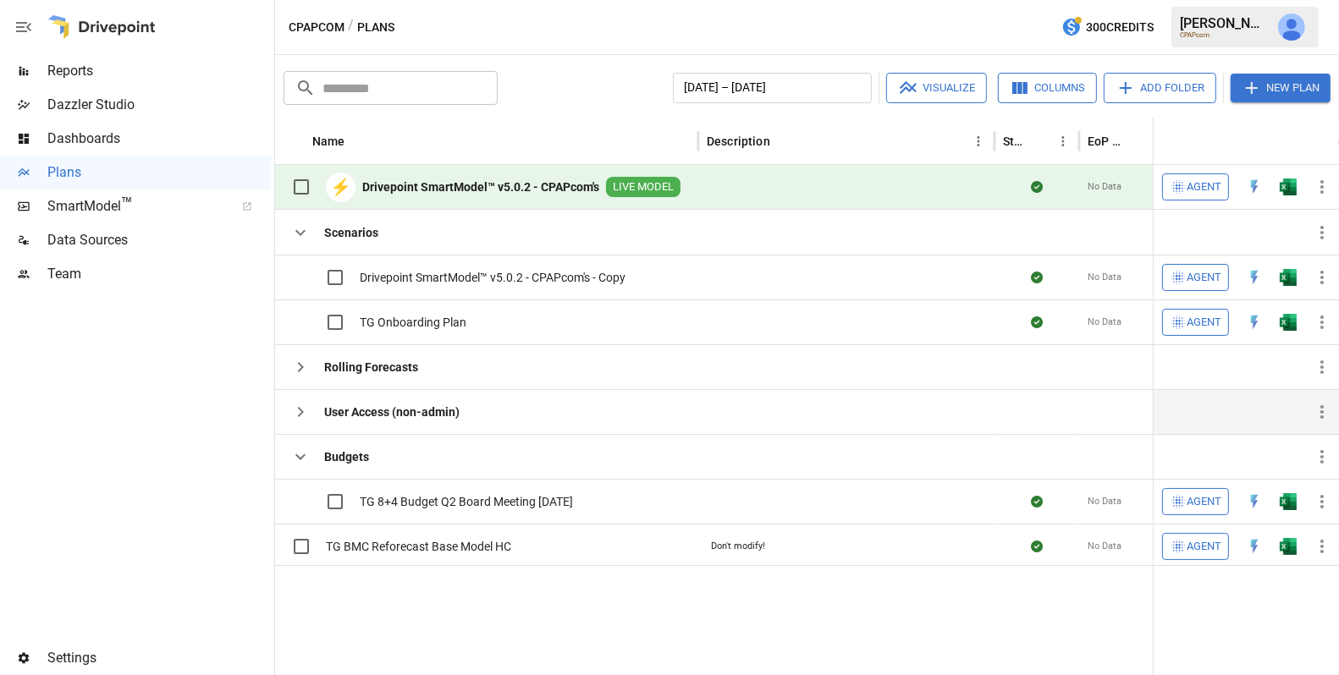
click at [299, 410] on icon "button" at bounding box center [300, 412] width 20 height 20
click at [147, 283] on span "Team" at bounding box center [158, 274] width 223 height 20
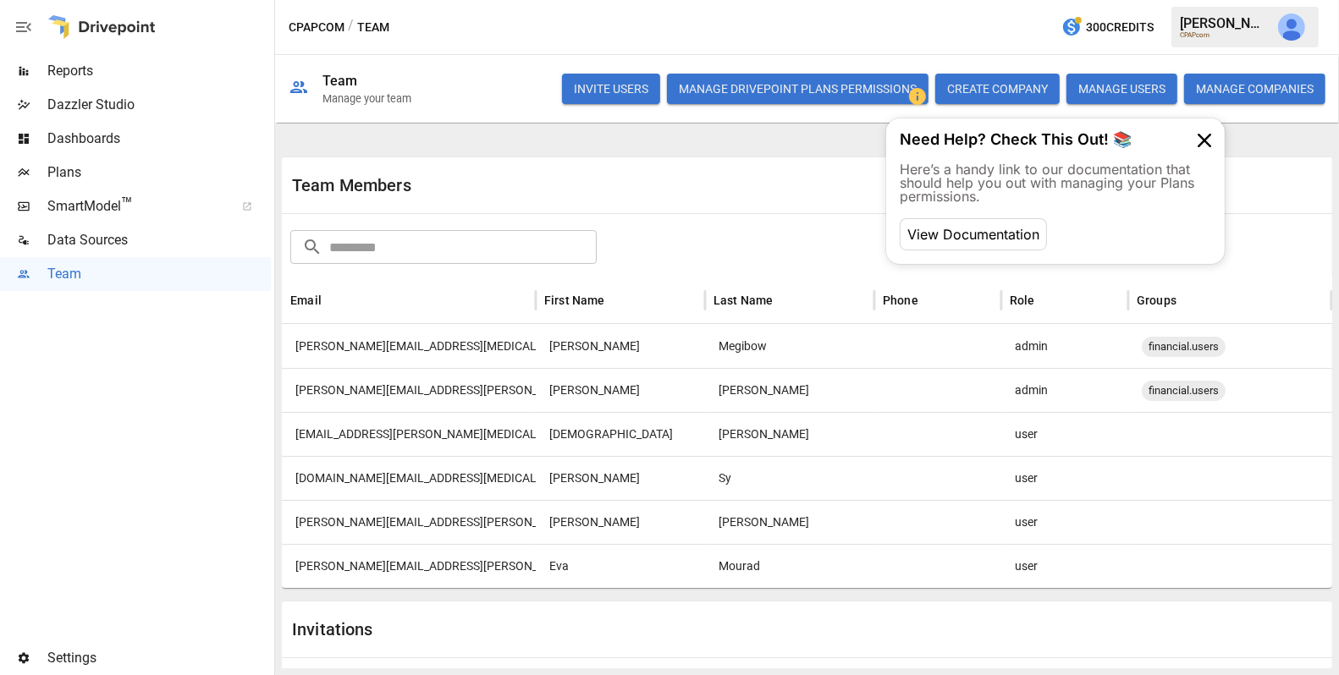
click at [618, 97] on button "INVITE USERS" at bounding box center [611, 89] width 98 height 30
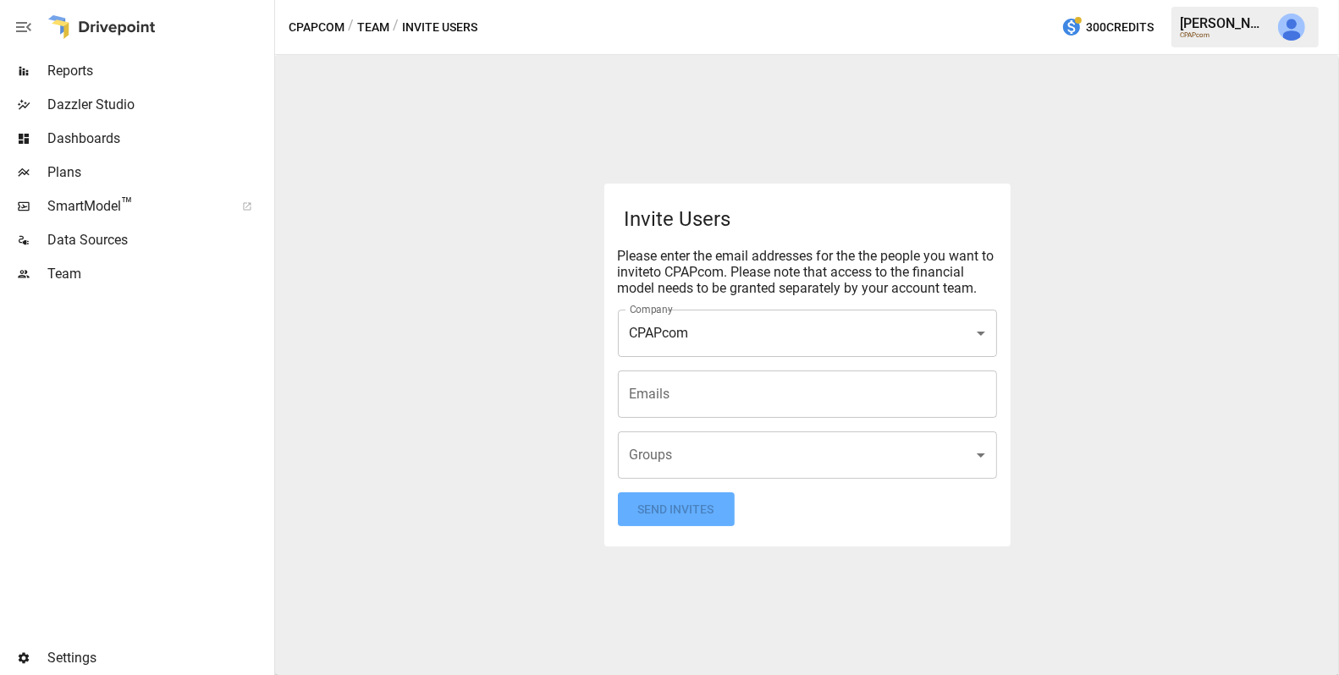
click at [755, 384] on input "Emails" at bounding box center [807, 394] width 364 height 32
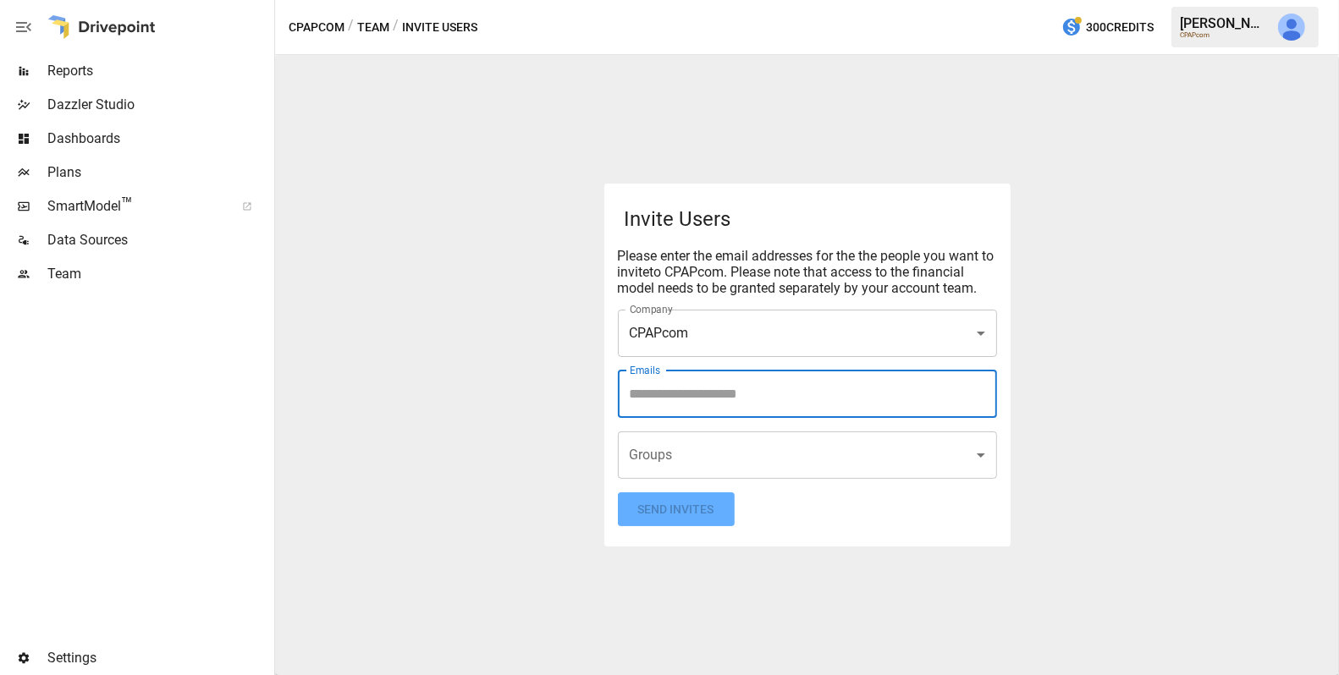
click at [490, 389] on div "Invite Users Please enter the email addresses for the the people you want to in…" at bounding box center [807, 365] width 1064 height 620
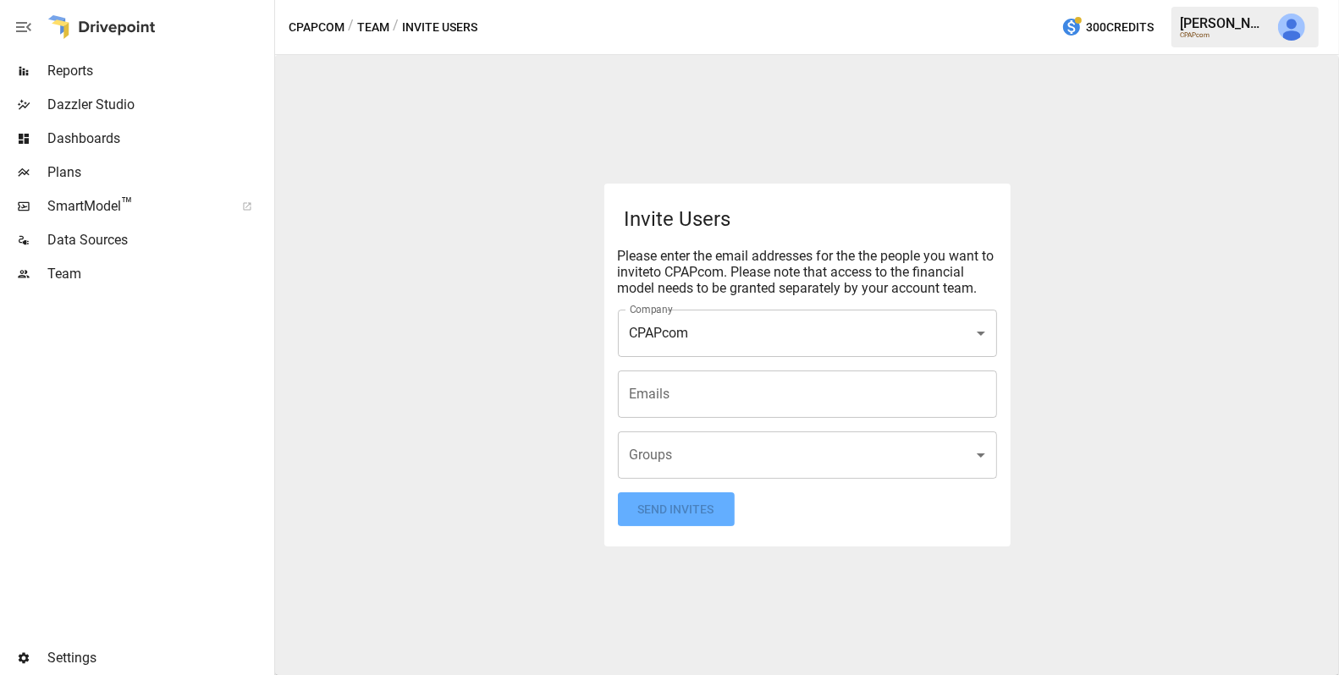
click at [381, 29] on button "Team" at bounding box center [373, 27] width 32 height 21
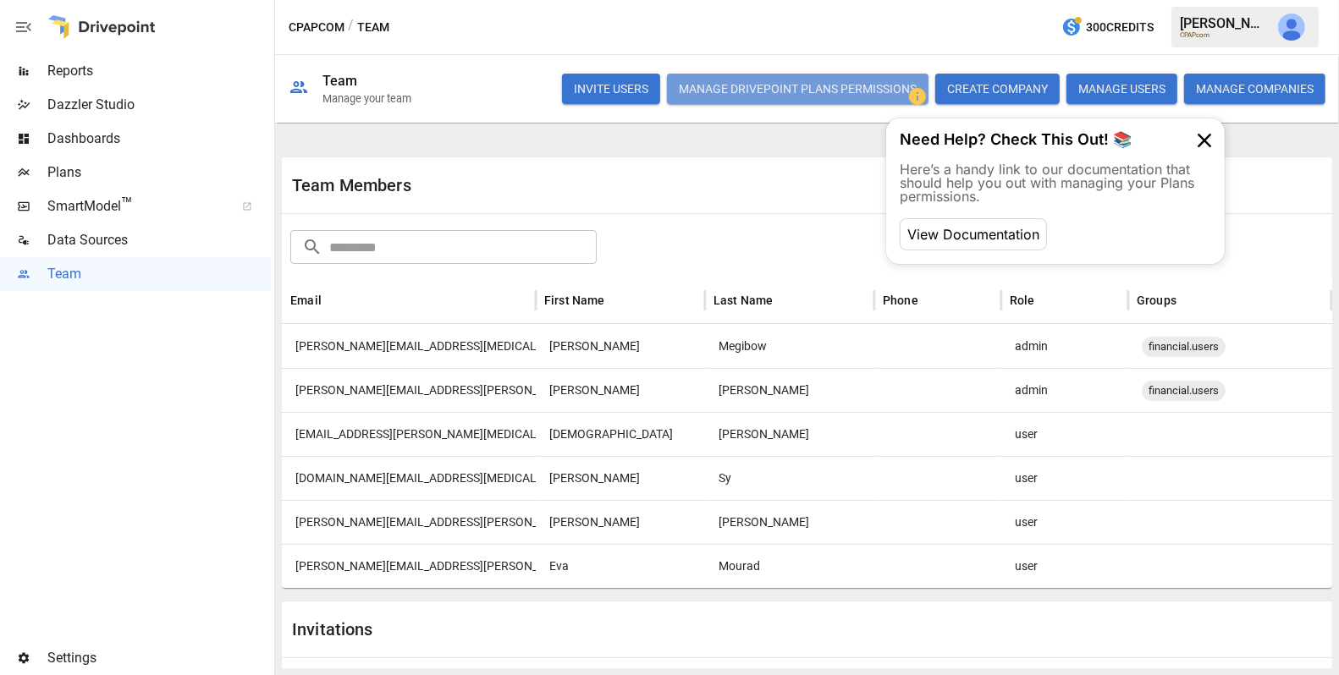
click at [785, 96] on button "Manage Drivepoint Plans Permissions" at bounding box center [798, 89] width 262 height 30
click at [151, 168] on span "Plans" at bounding box center [158, 172] width 223 height 20
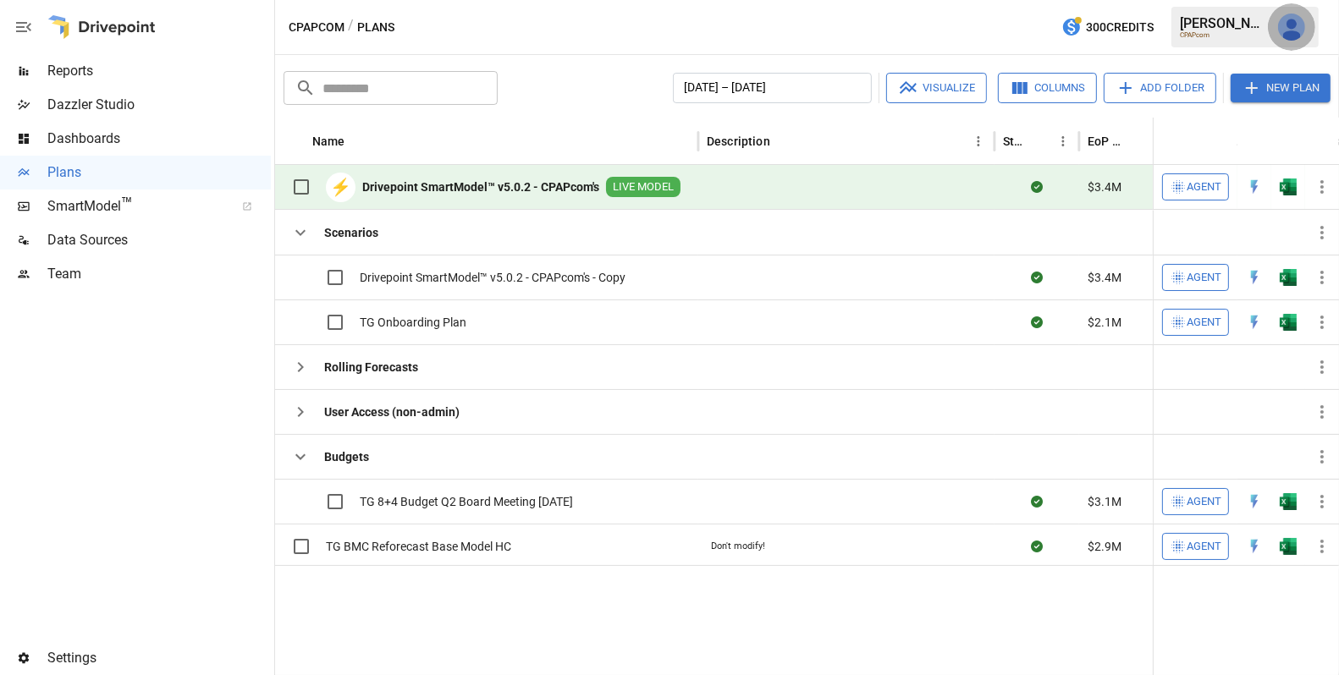
click at [1310, 25] on button "button" at bounding box center [1291, 26] width 47 height 47
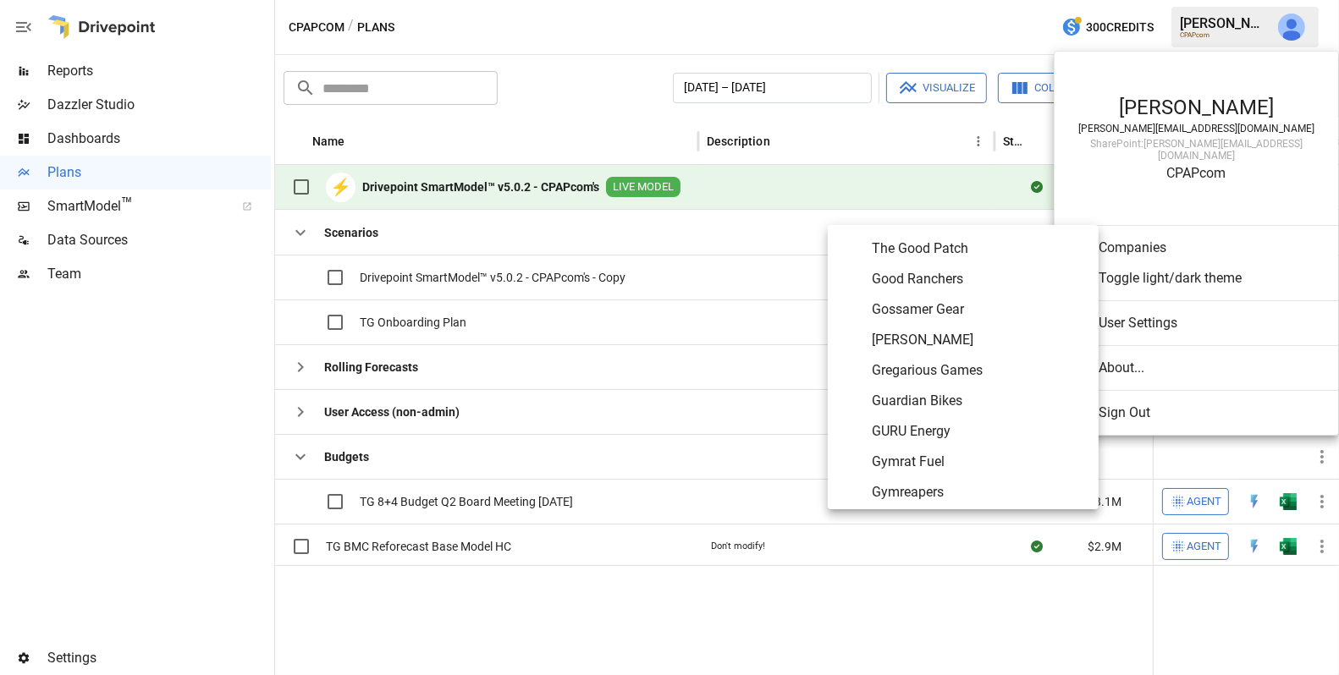
scroll to position [3590, 0]
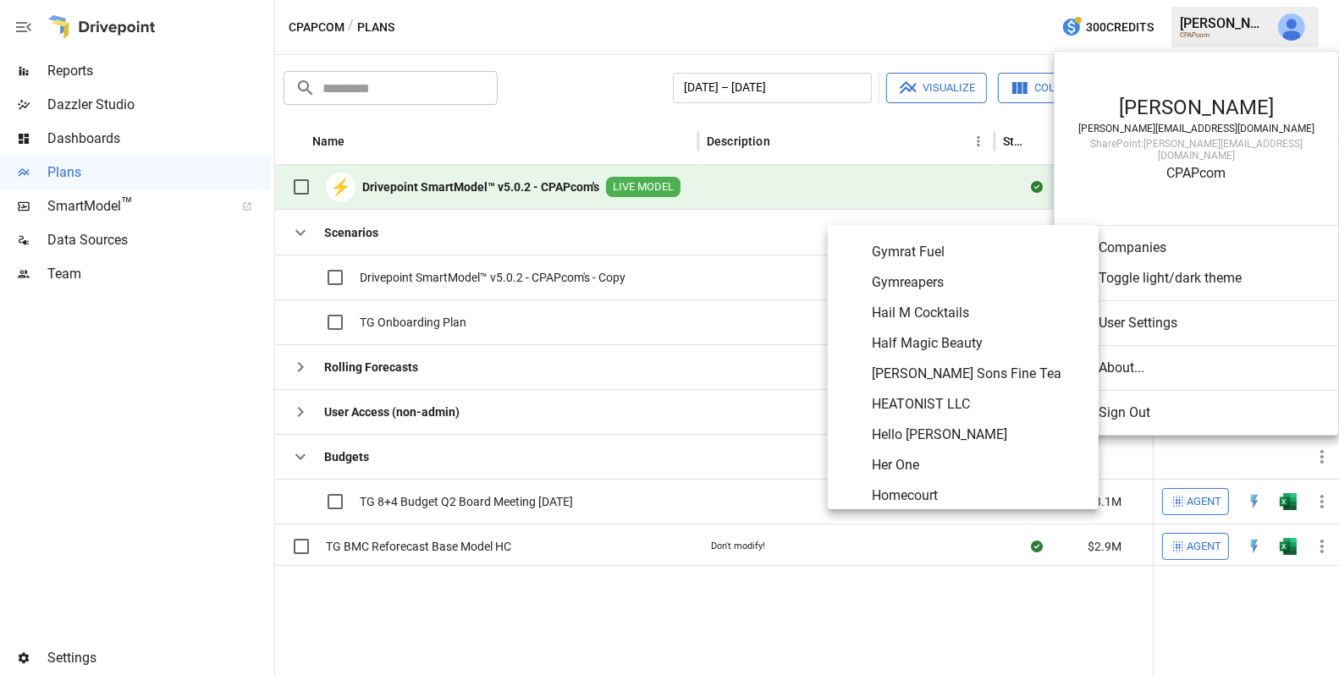
click at [938, 427] on span "Hello [PERSON_NAME]" at bounding box center [978, 435] width 213 height 20
